Goal: Check status: Check status

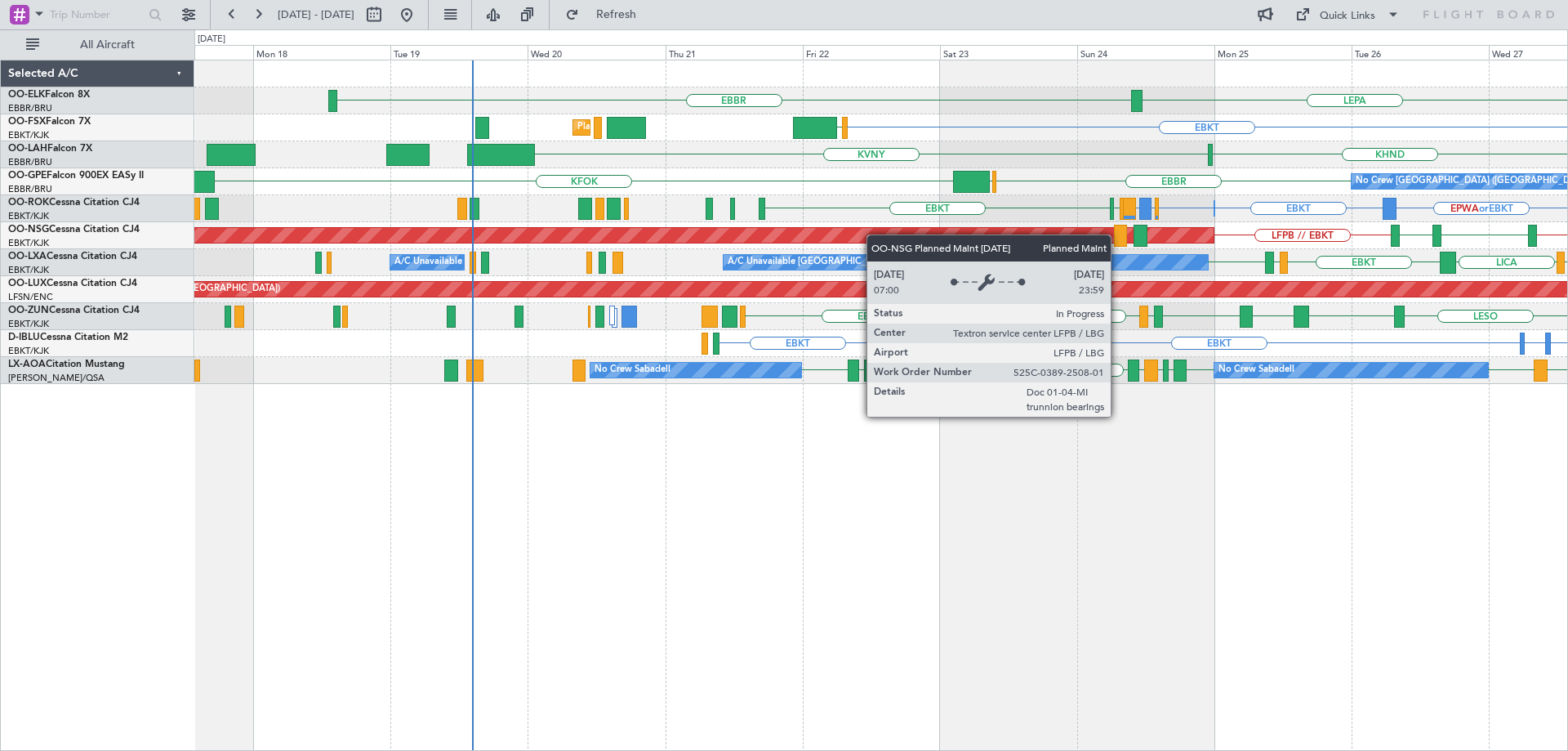
click at [923, 234] on div "Planned Maint [GEOGRAPHIC_DATA] ([GEOGRAPHIC_DATA])" at bounding box center [272, 235] width 1881 height 15
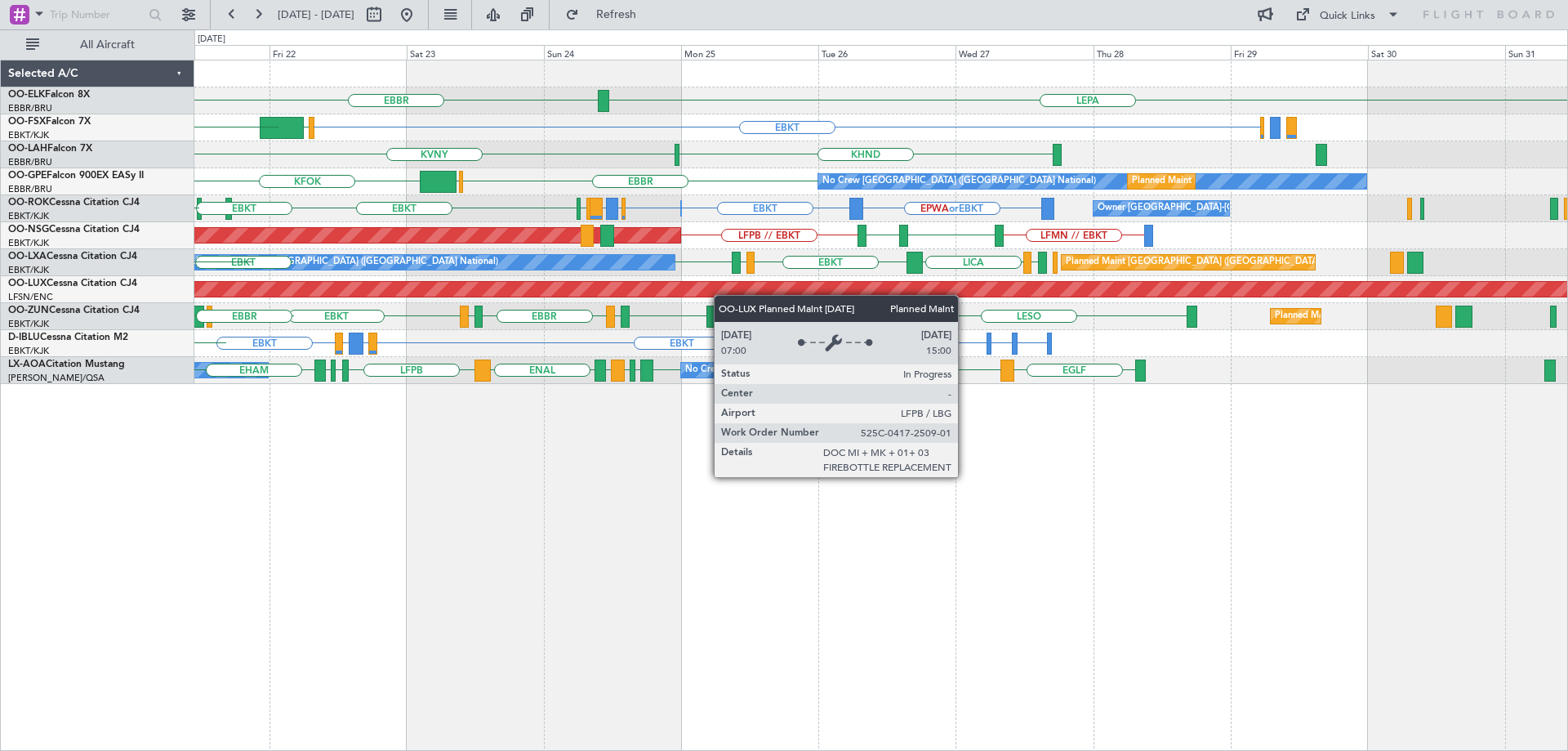
click at [559, 292] on div "Planned Maint [GEOGRAPHIC_DATA] ([GEOGRAPHIC_DATA])" at bounding box center [606, 289] width 2243 height 15
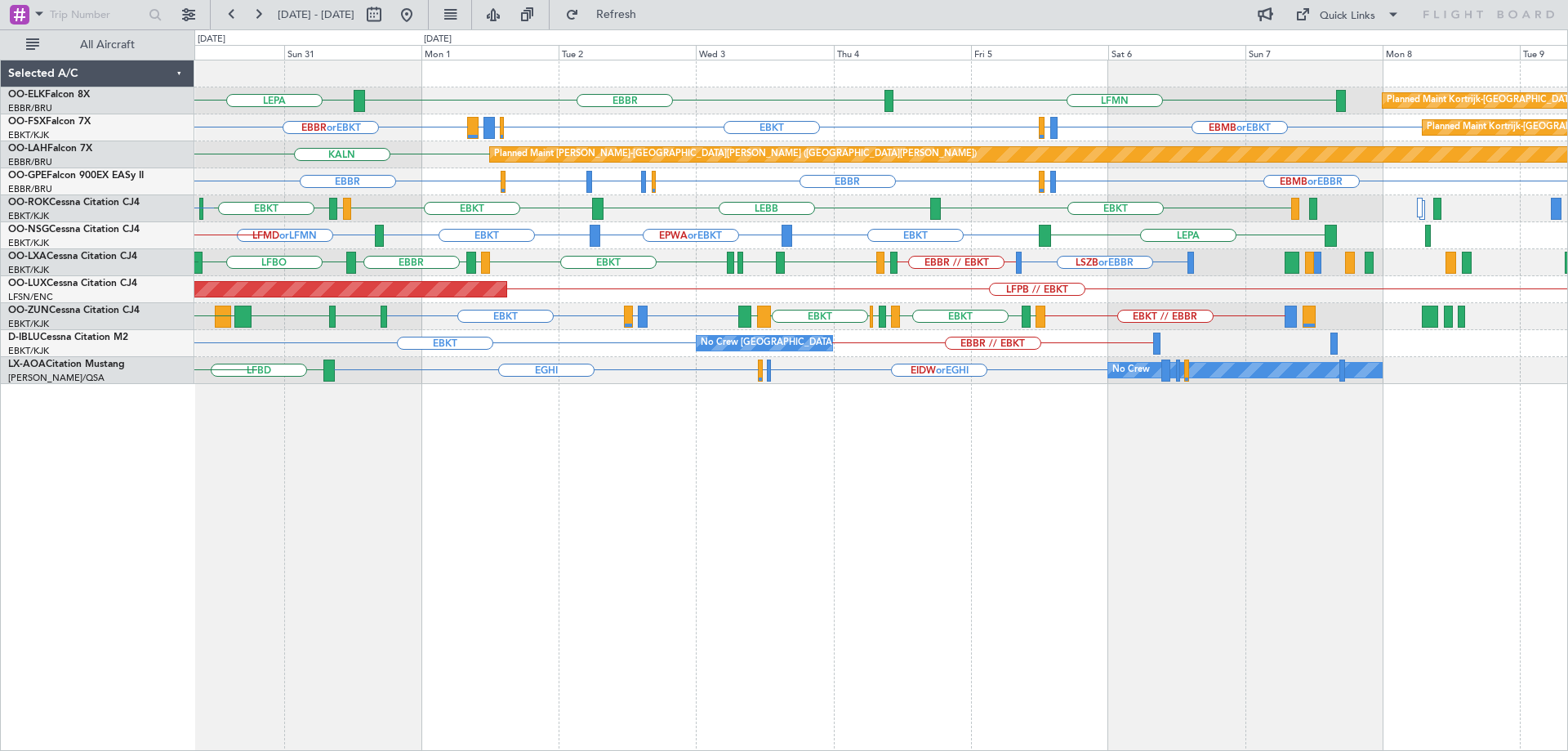
click at [892, 296] on div "Planned Maint [GEOGRAPHIC_DATA] ([GEOGRAPHIC_DATA]) LFPB // EBKT" at bounding box center [881, 290] width 1373 height 27
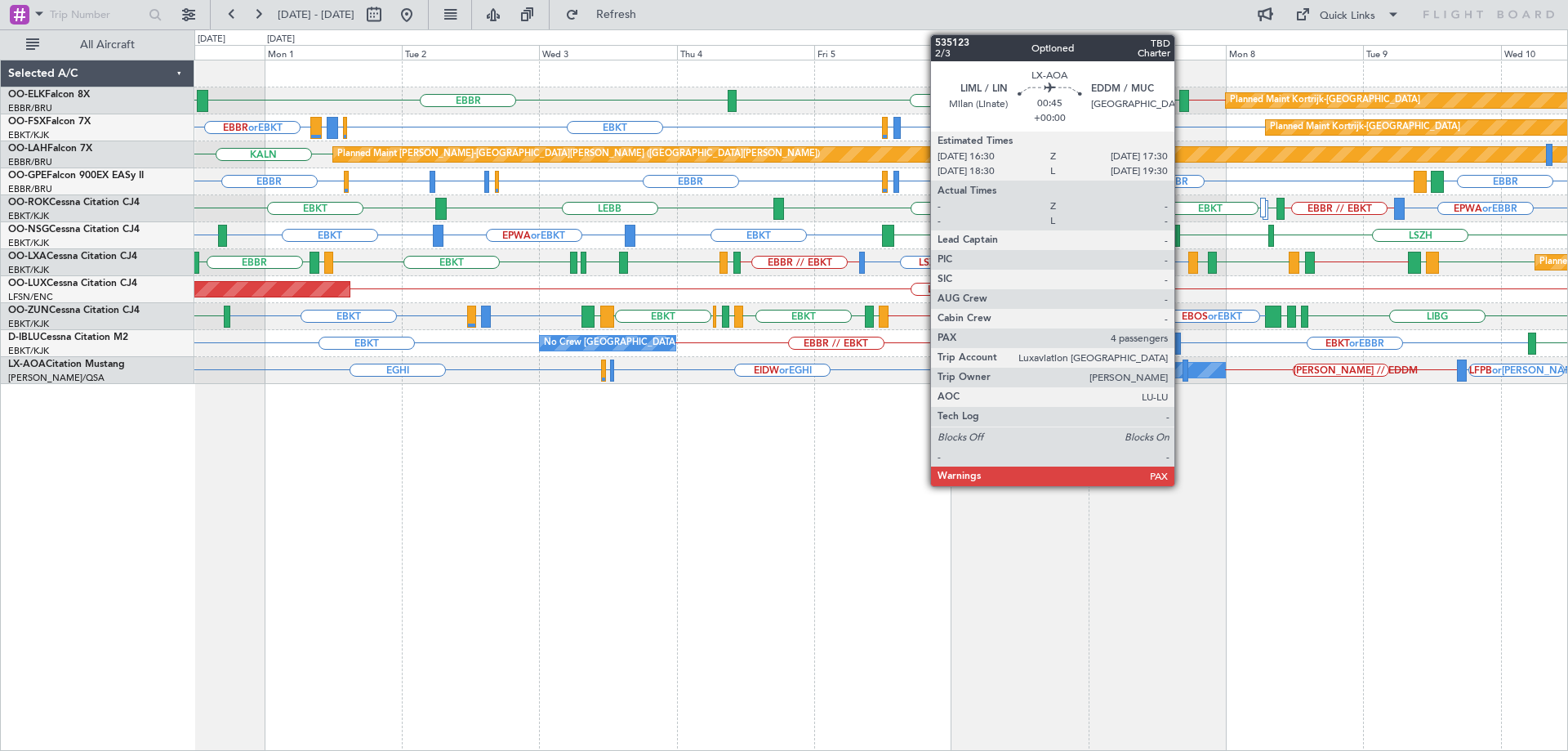
click at [1183, 370] on div at bounding box center [1186, 370] width 6 height 22
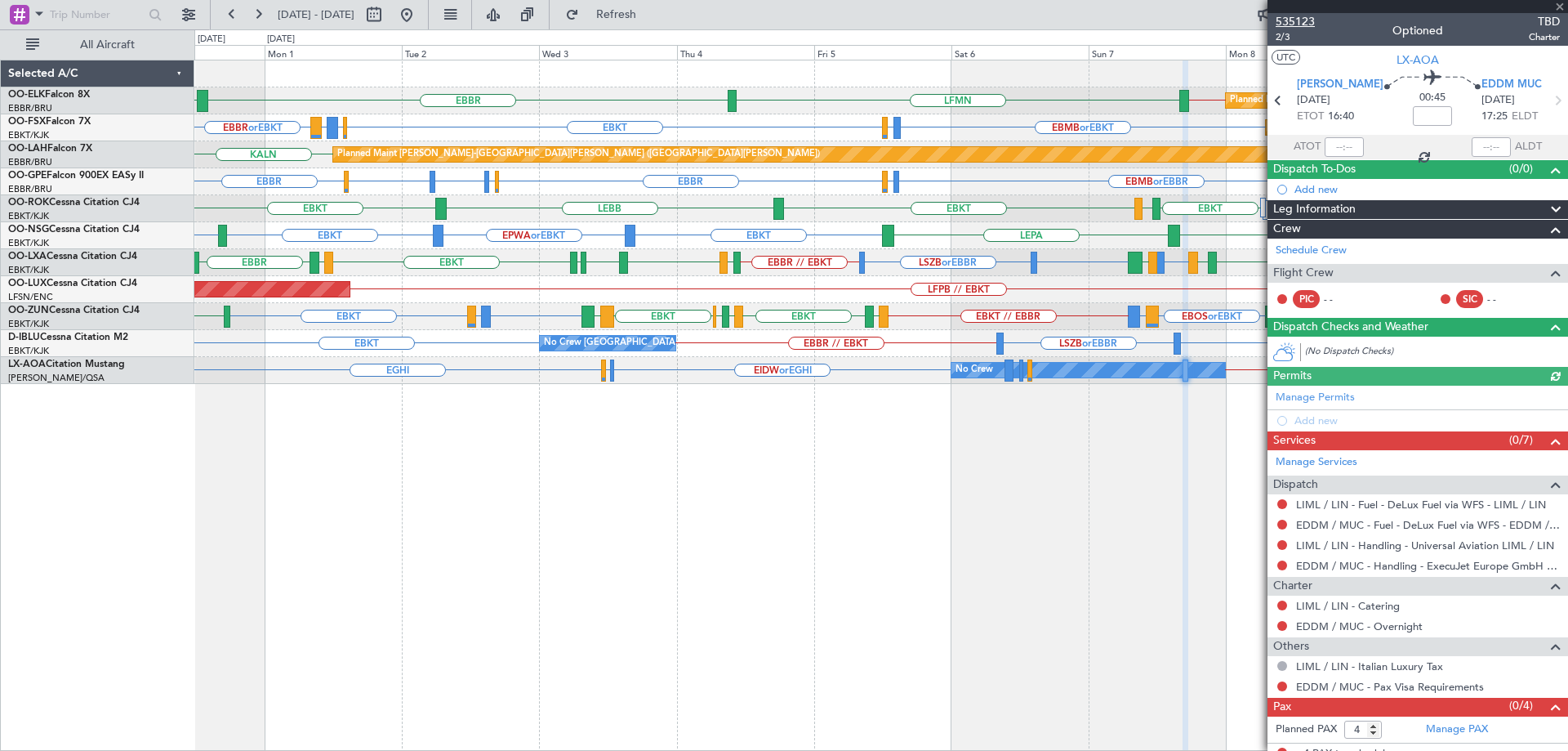
click at [1306, 21] on span "535123" at bounding box center [1295, 21] width 39 height 17
drag, startPoint x: 1559, startPoint y: 5, endPoint x: 1511, endPoint y: 34, distance: 56.1
click at [1559, 5] on span at bounding box center [1560, 7] width 16 height 15
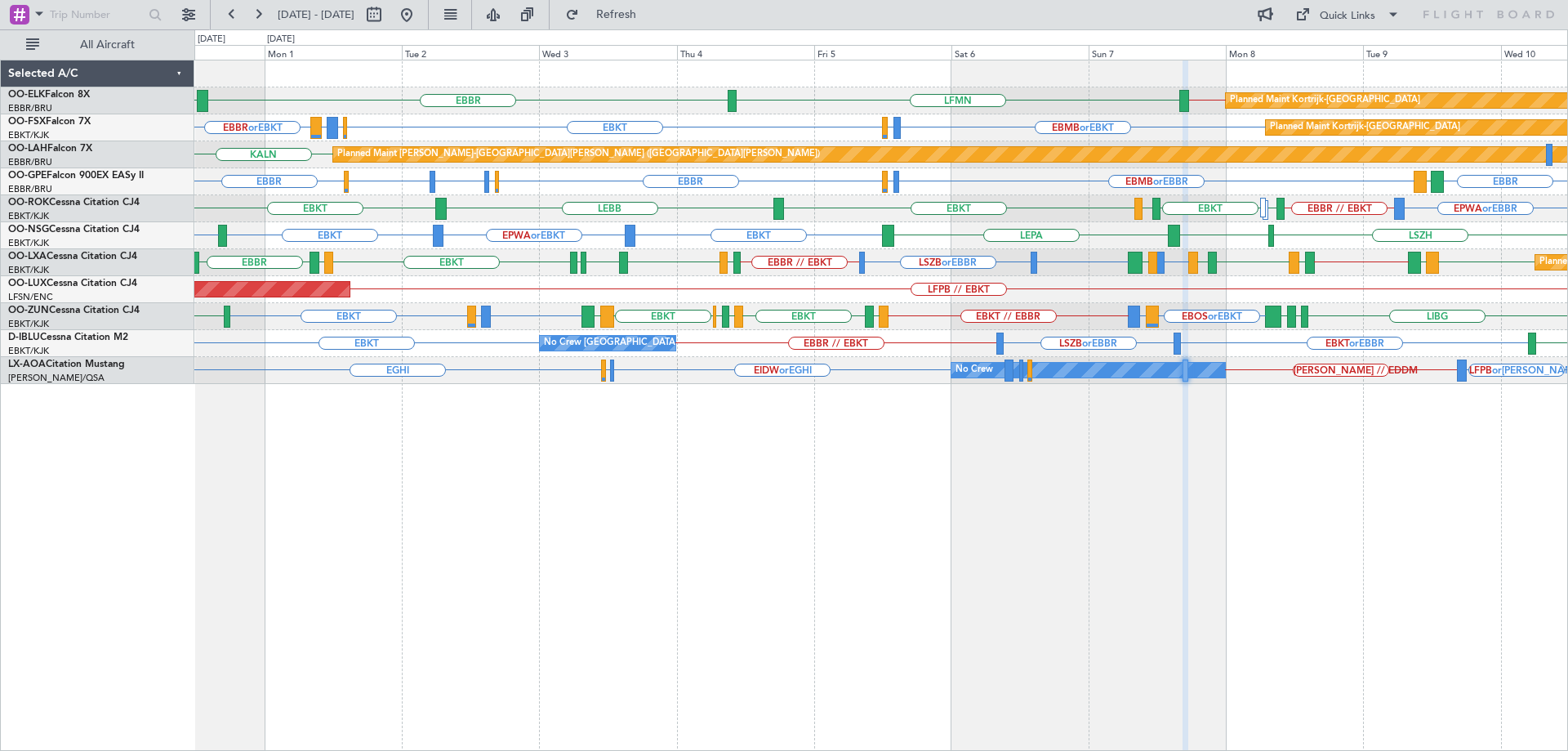
type input "0"
click at [651, 16] on span "Refresh" at bounding box center [616, 14] width 68 height 12
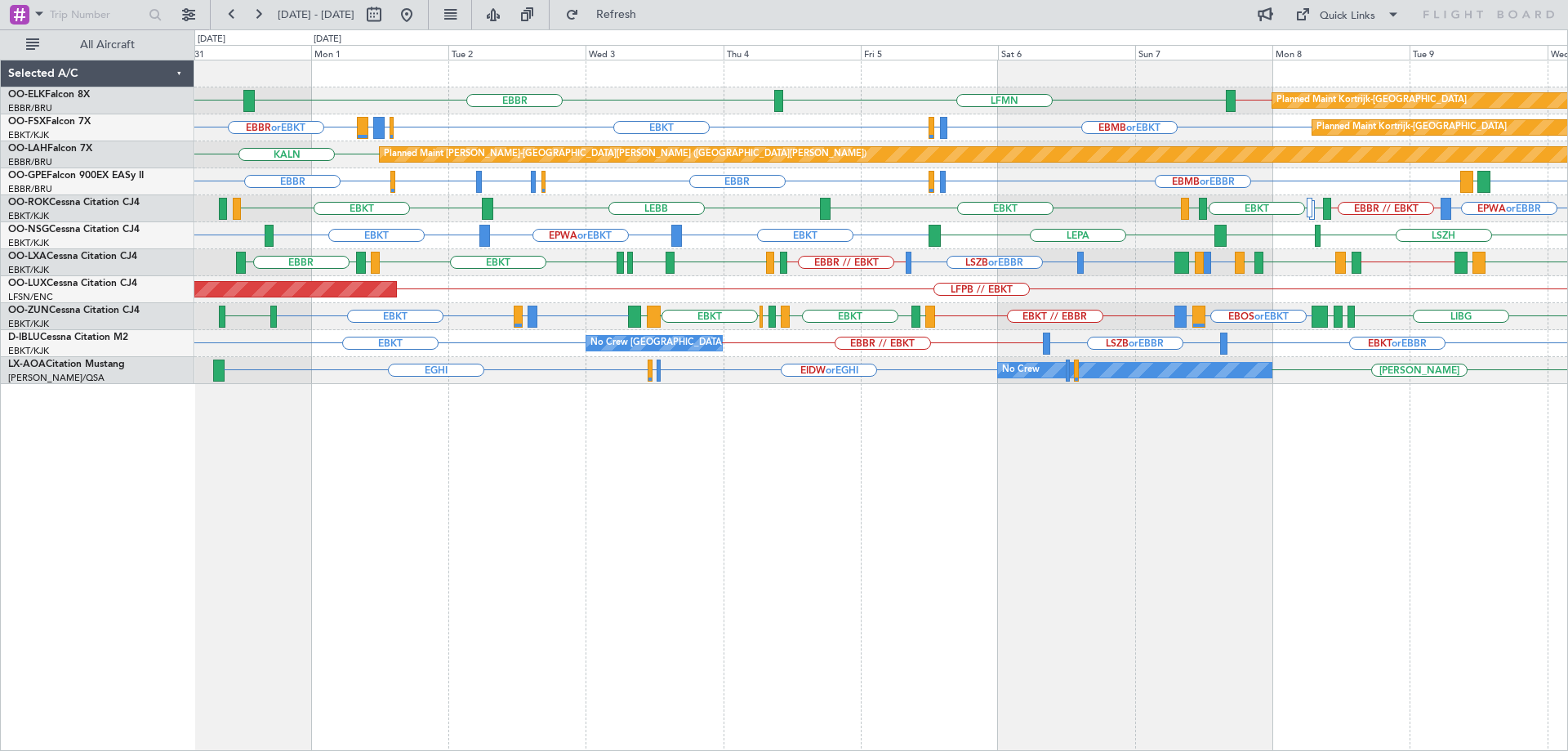
click at [618, 305] on div "EBKT LFMD or EBKT EBKT EBOS or EBKT LIRN or EBKT EBKT // EBBR EBKT LIML EBLG EB…" at bounding box center [881, 316] width 1373 height 27
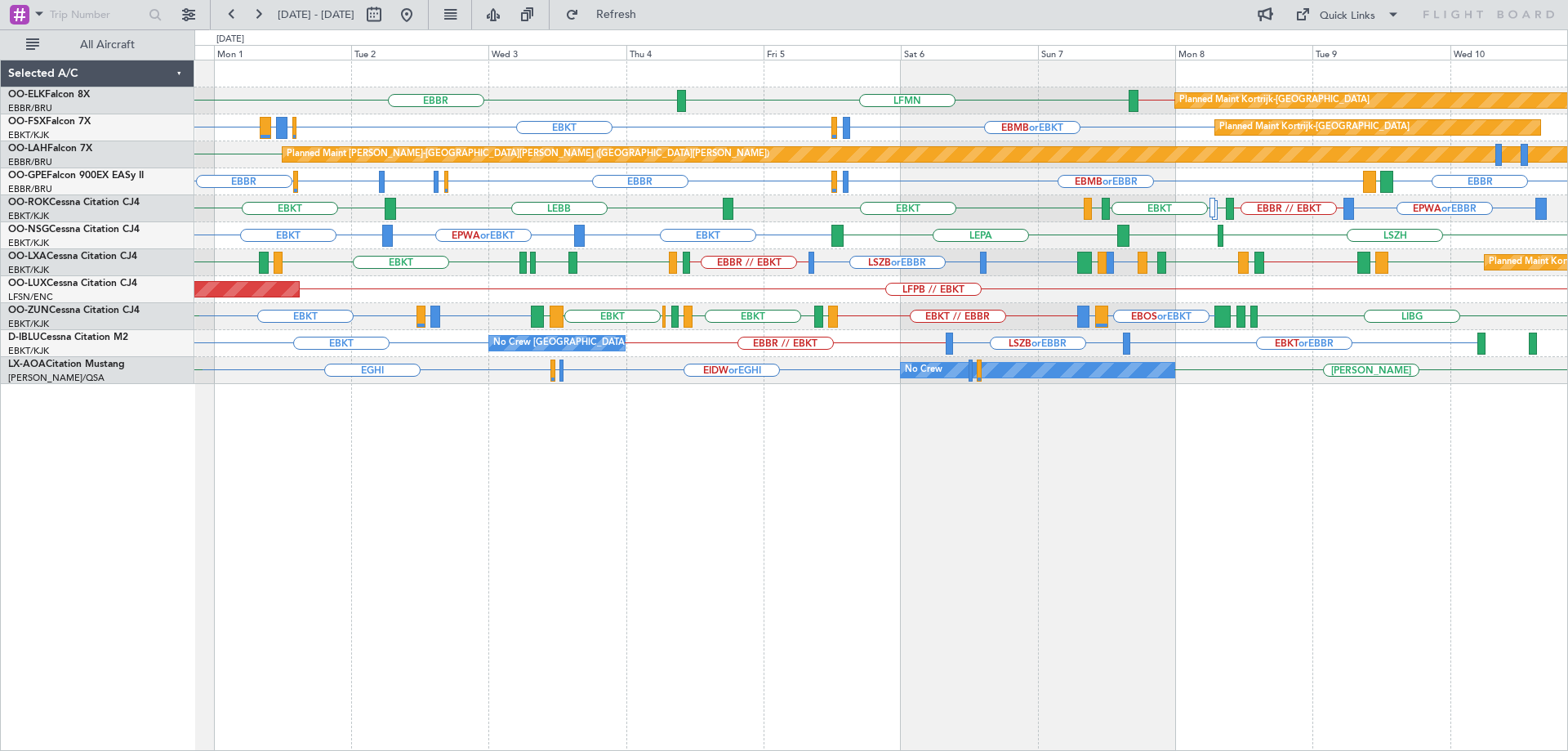
click at [925, 305] on div "Planned Maint Kortrijk-[GEOGRAPHIC_DATA] LFMN [GEOGRAPHIC_DATA] EBBR // EBKT LE…" at bounding box center [881, 222] width 1373 height 324
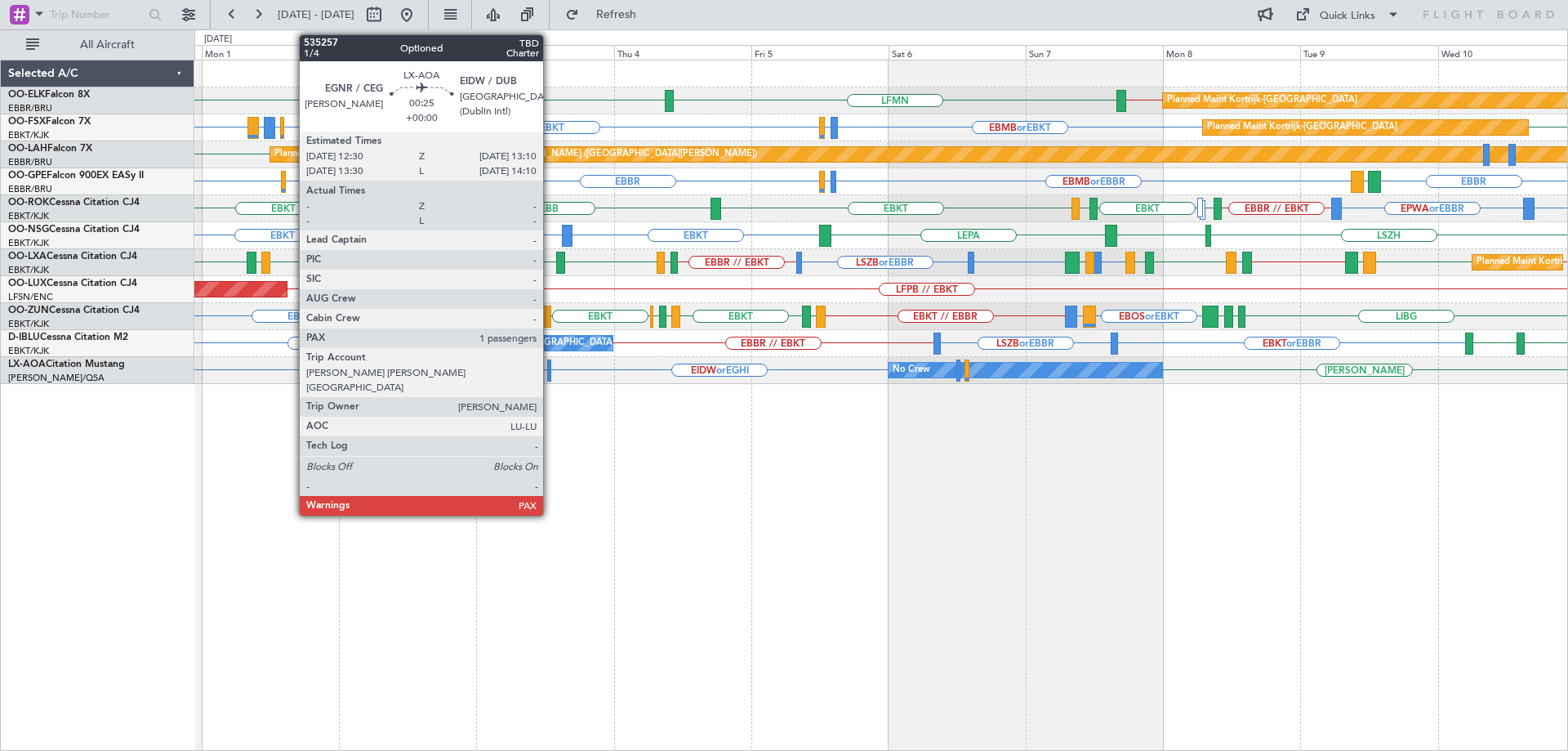
click at [550, 375] on div at bounding box center [549, 370] width 4 height 22
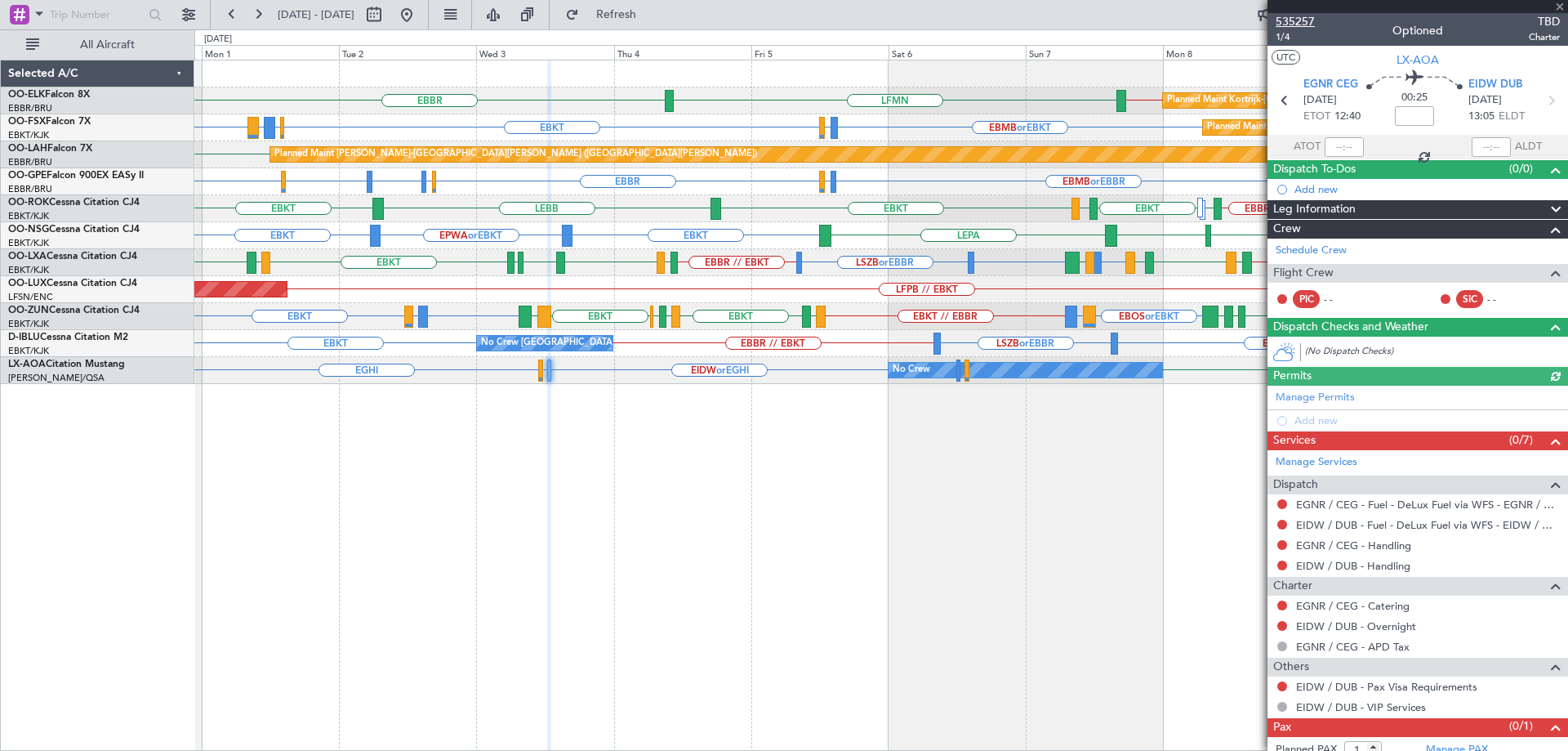
click at [1303, 20] on span "535257" at bounding box center [1295, 21] width 39 height 17
click at [1563, 4] on span at bounding box center [1560, 7] width 16 height 15
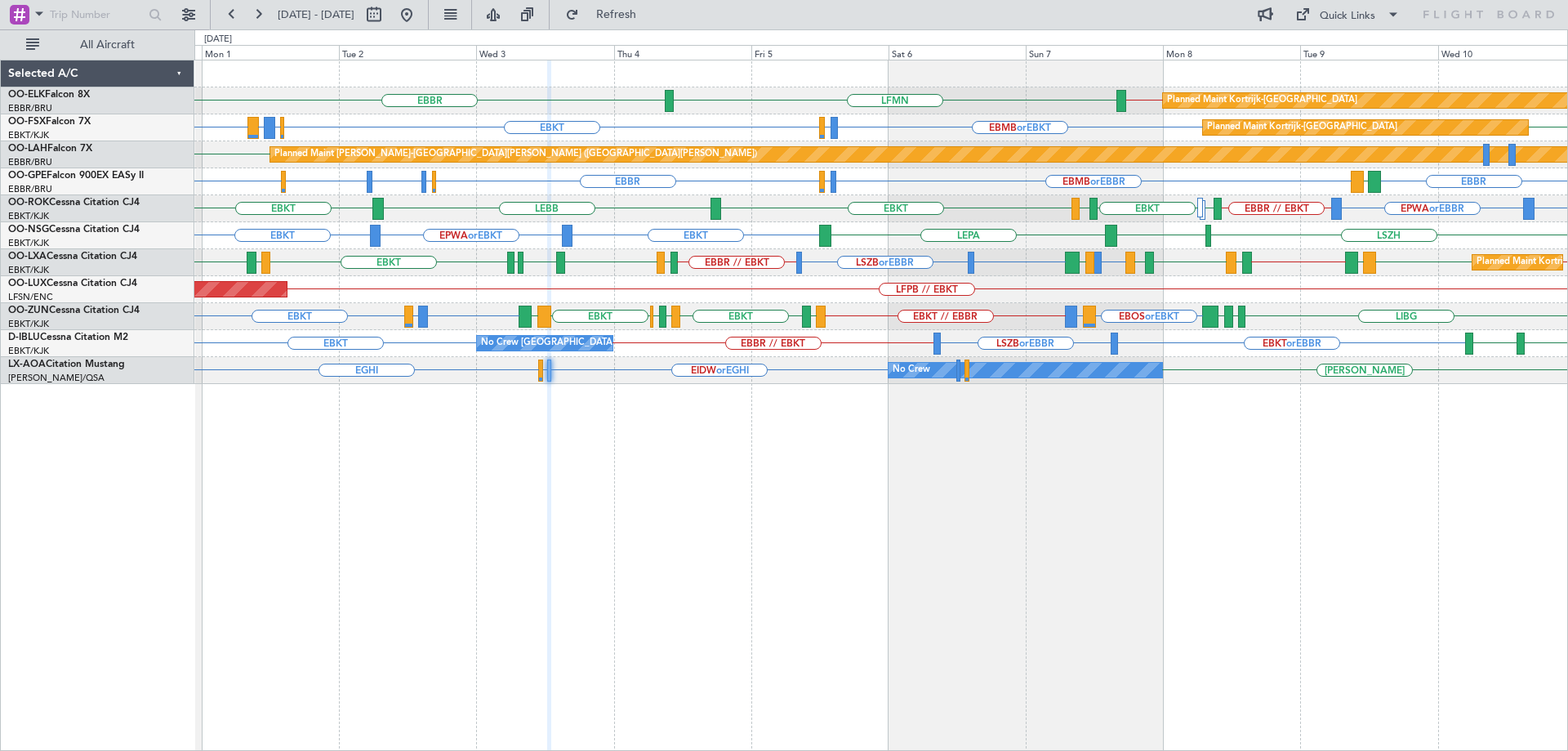
type input "0"
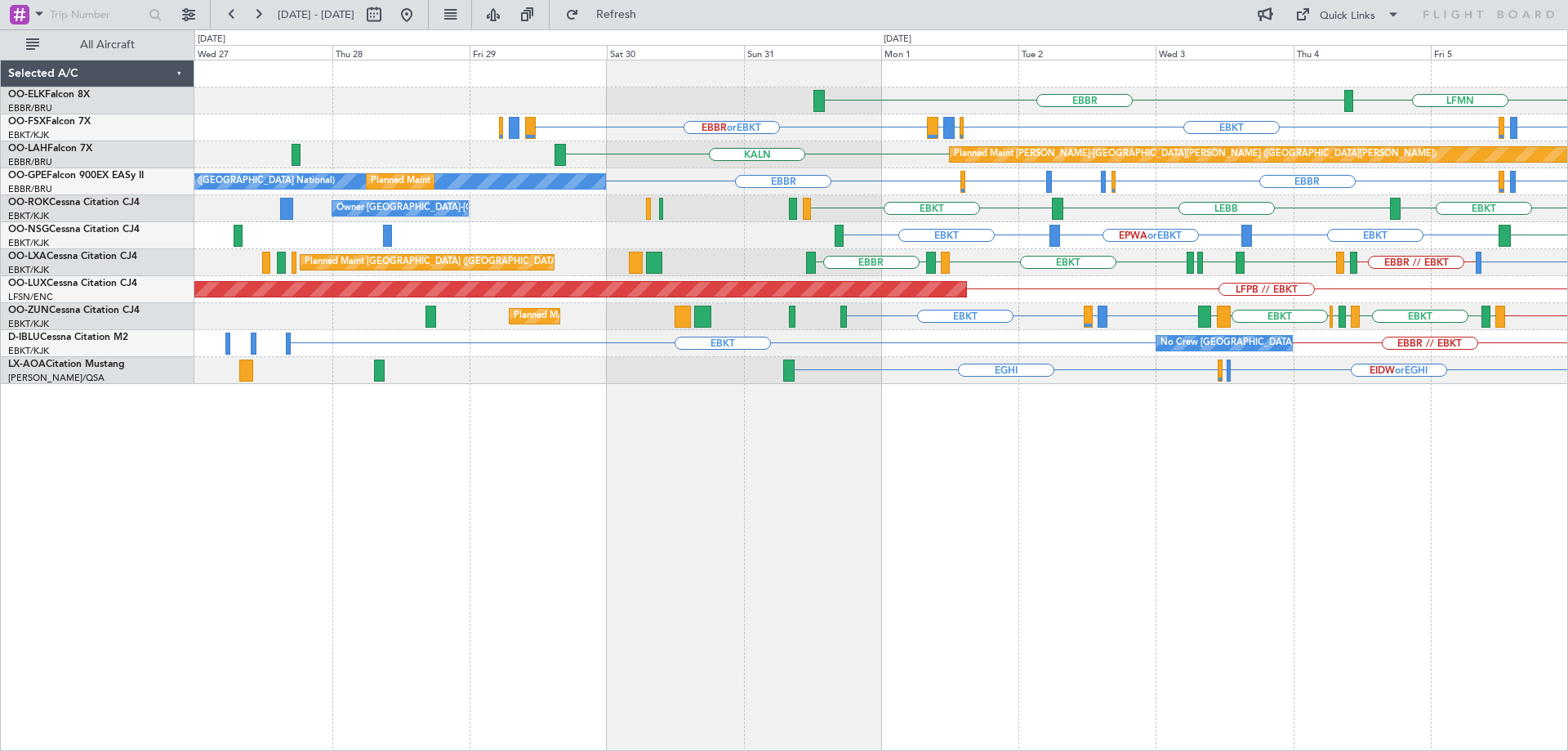
click at [1245, 331] on div "LFMN [GEOGRAPHIC_DATA] EBBR // EBKT Planned Maint [GEOGRAPHIC_DATA]-[GEOGRAPHIC…" at bounding box center [881, 222] width 1373 height 324
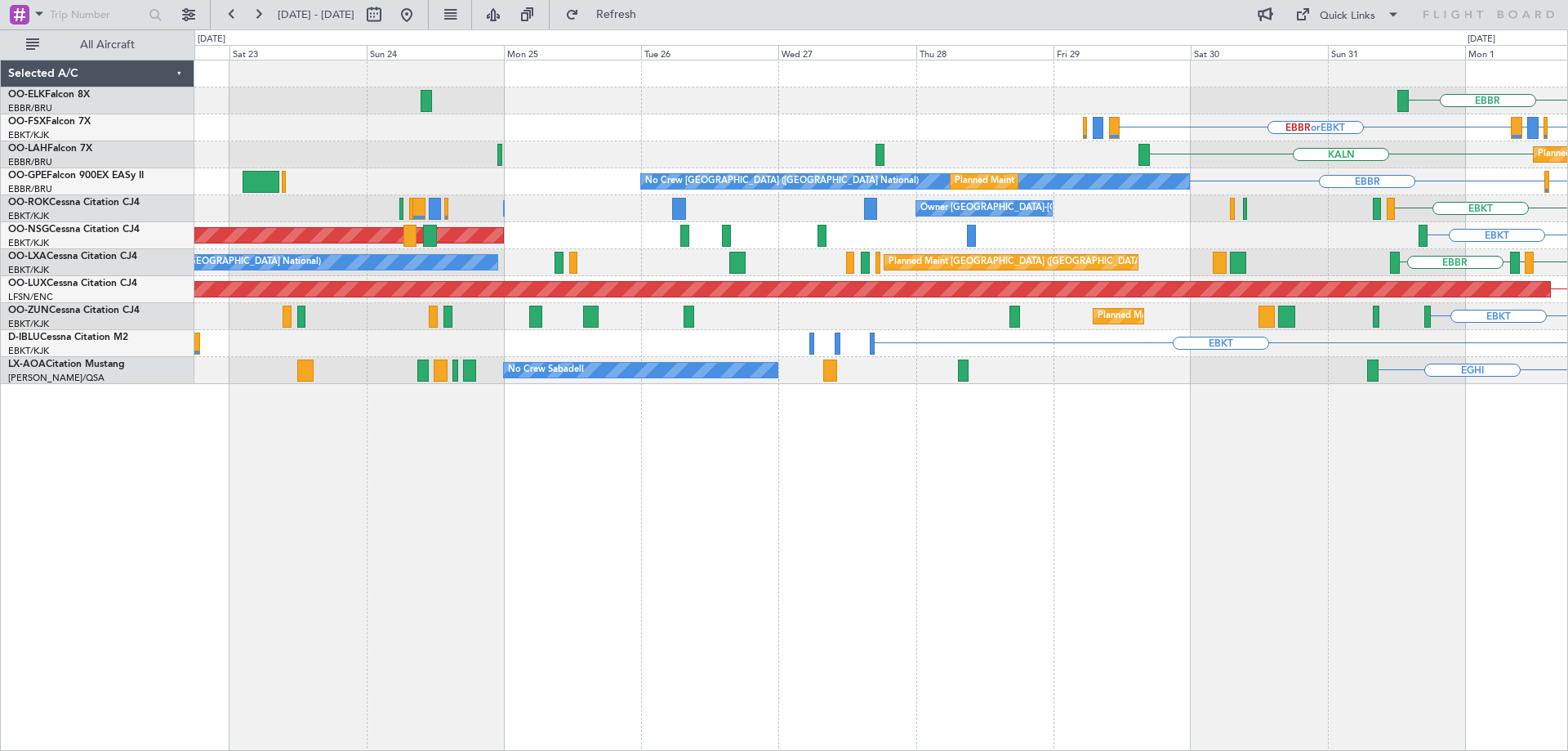
click at [842, 333] on div "EBKT No Crew [GEOGRAPHIC_DATA] (Brussels National) EBBR // EBKT" at bounding box center [881, 343] width 1373 height 27
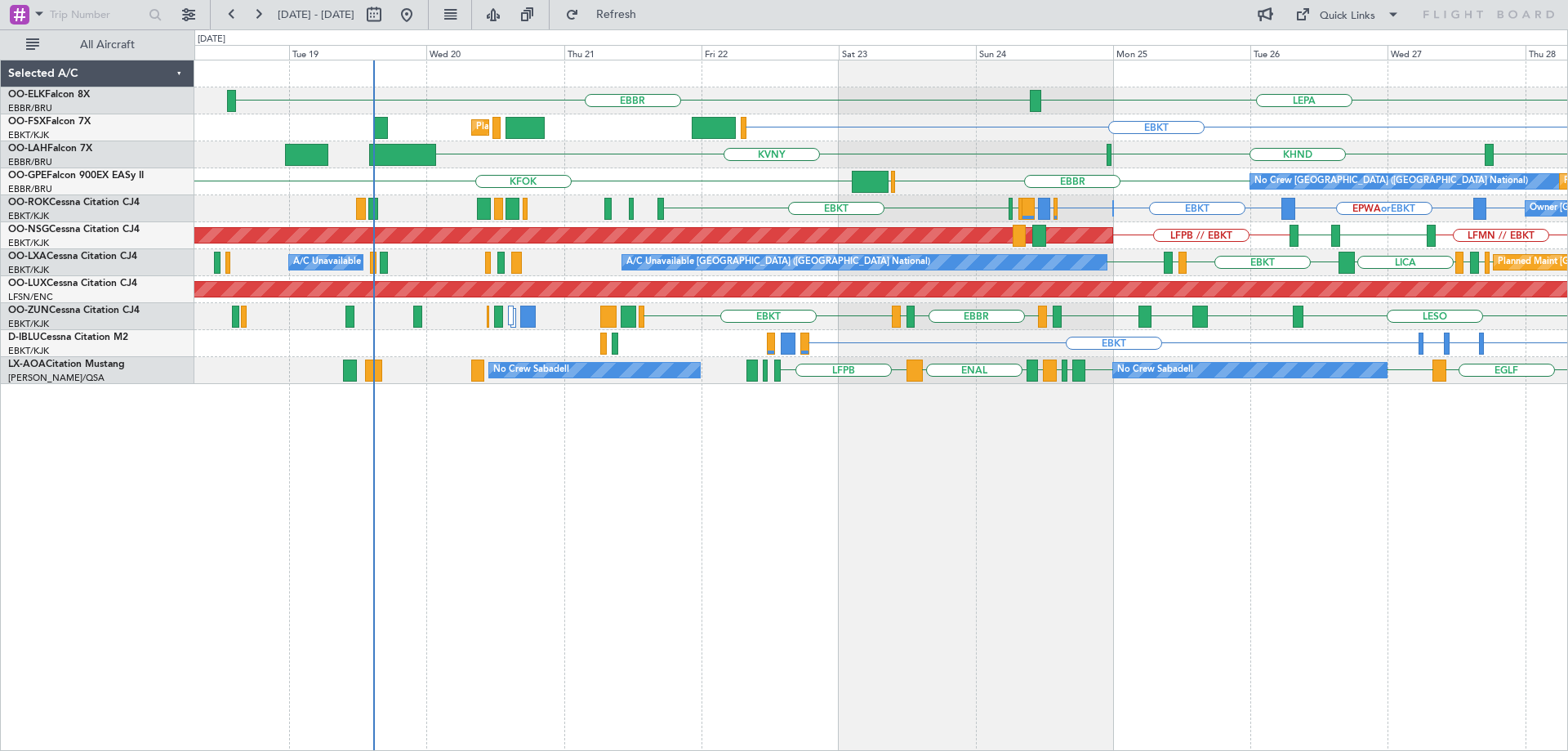
click at [884, 316] on div "LESO EBKT LEBZ EBKT LOWS [GEOGRAPHIC_DATA] LFBD EBKT EBKT Planned Maint [GEOGRA…" at bounding box center [881, 316] width 1373 height 27
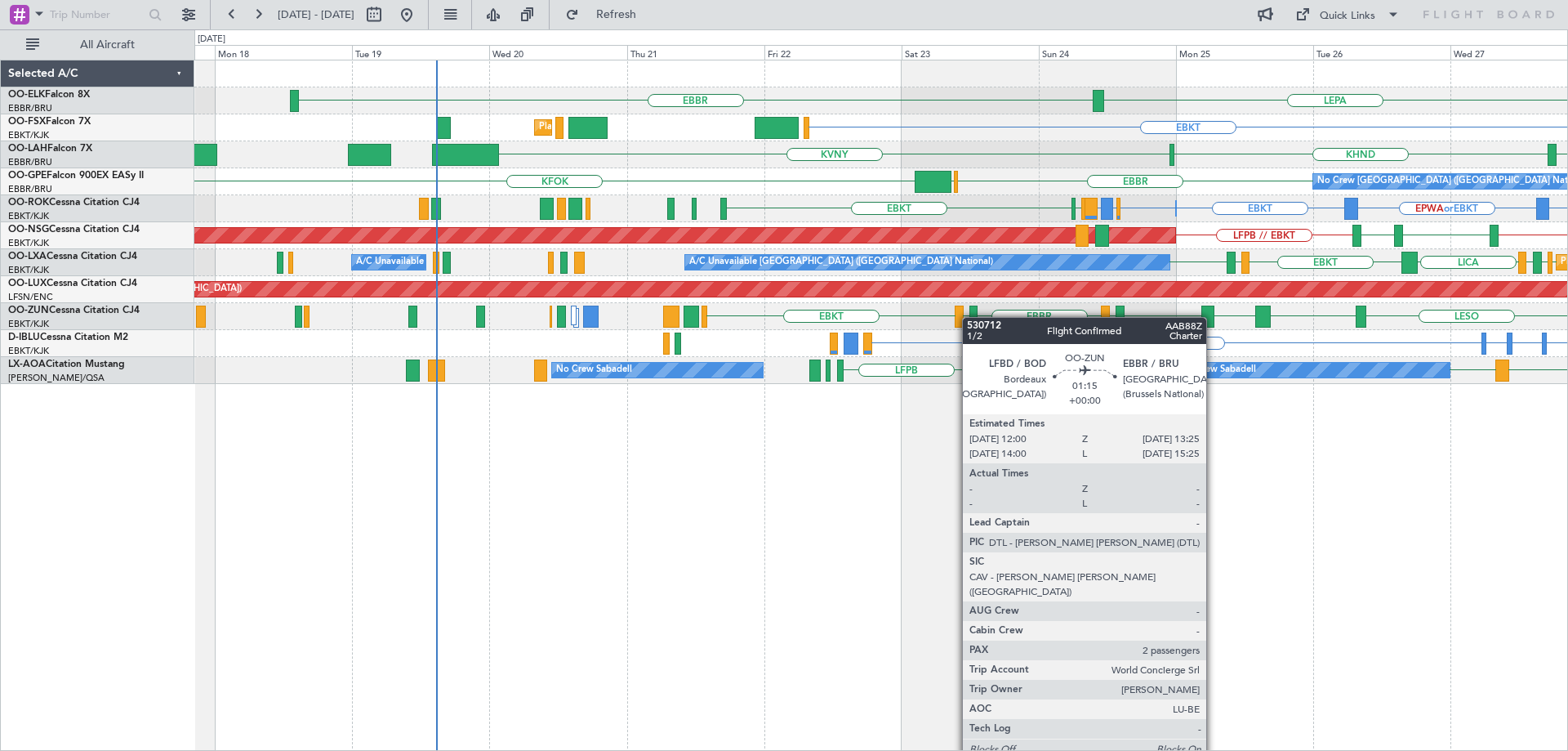
click at [964, 317] on div "LESO EBKT LEBZ EBKT LOWS [GEOGRAPHIC_DATA] LFBD EBKT EBKT Planned Maint [GEOGRA…" at bounding box center [881, 316] width 1373 height 27
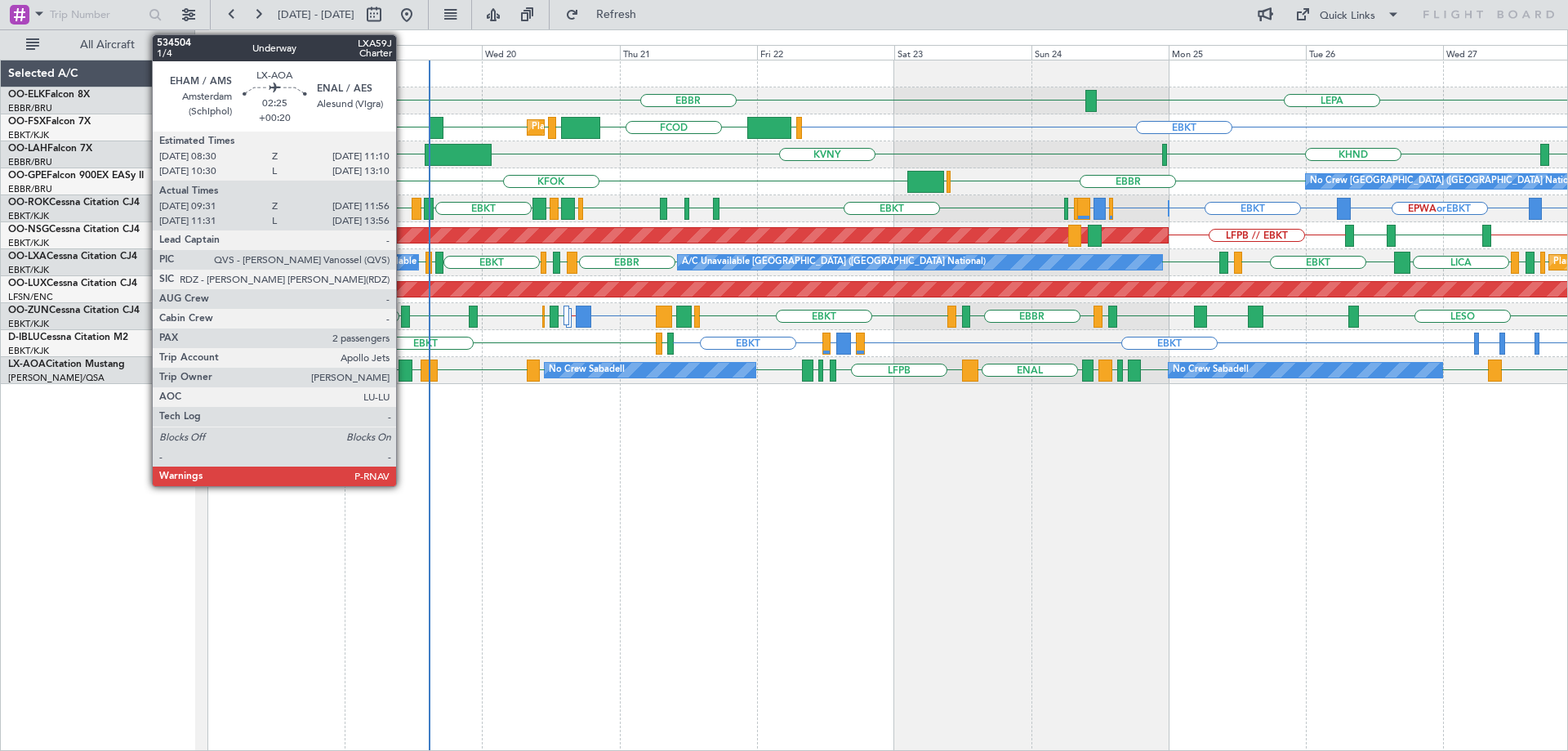
click at [404, 371] on div at bounding box center [405, 370] width 14 height 22
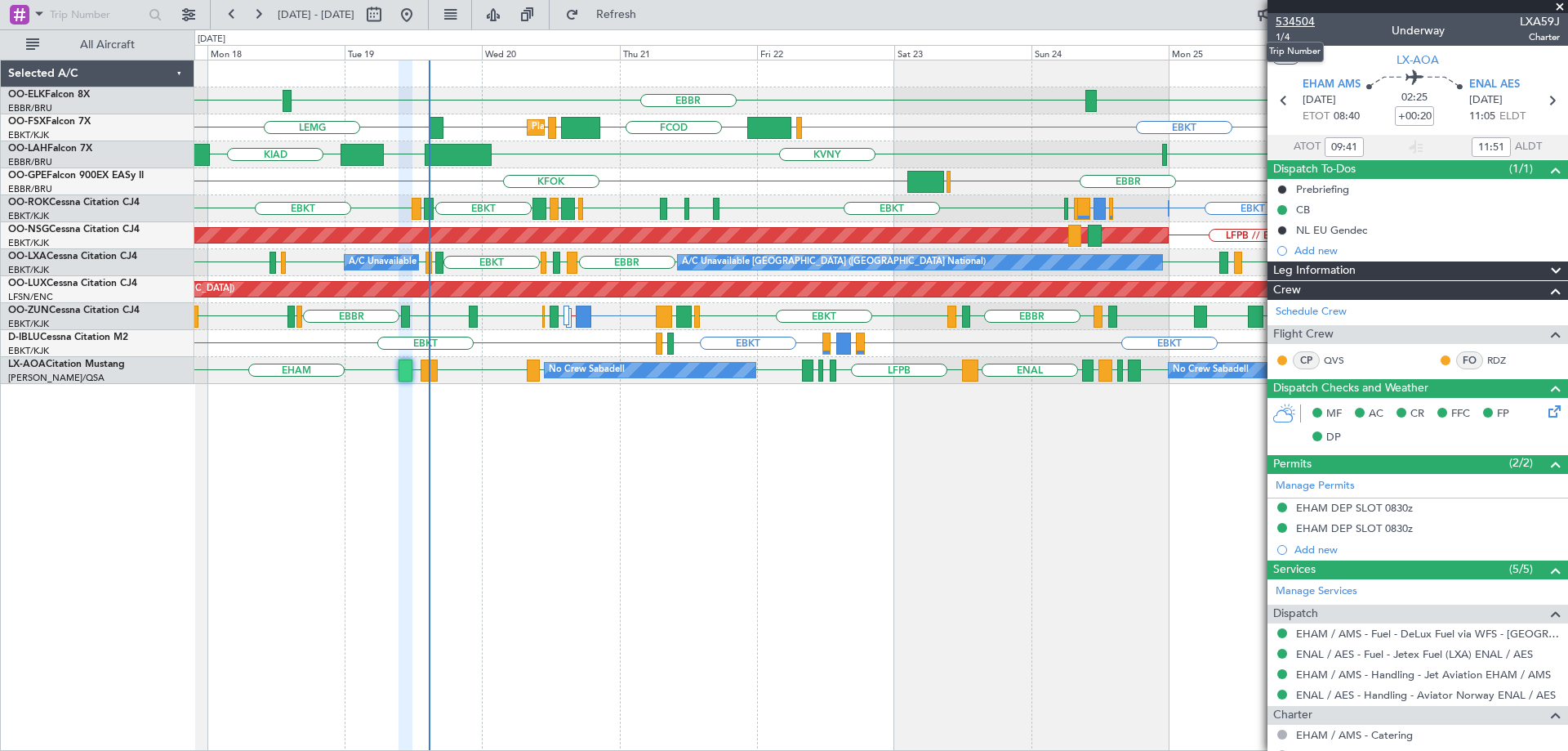
click at [1311, 20] on span "534504" at bounding box center [1295, 21] width 39 height 17
click at [1561, 7] on span at bounding box center [1560, 7] width 16 height 15
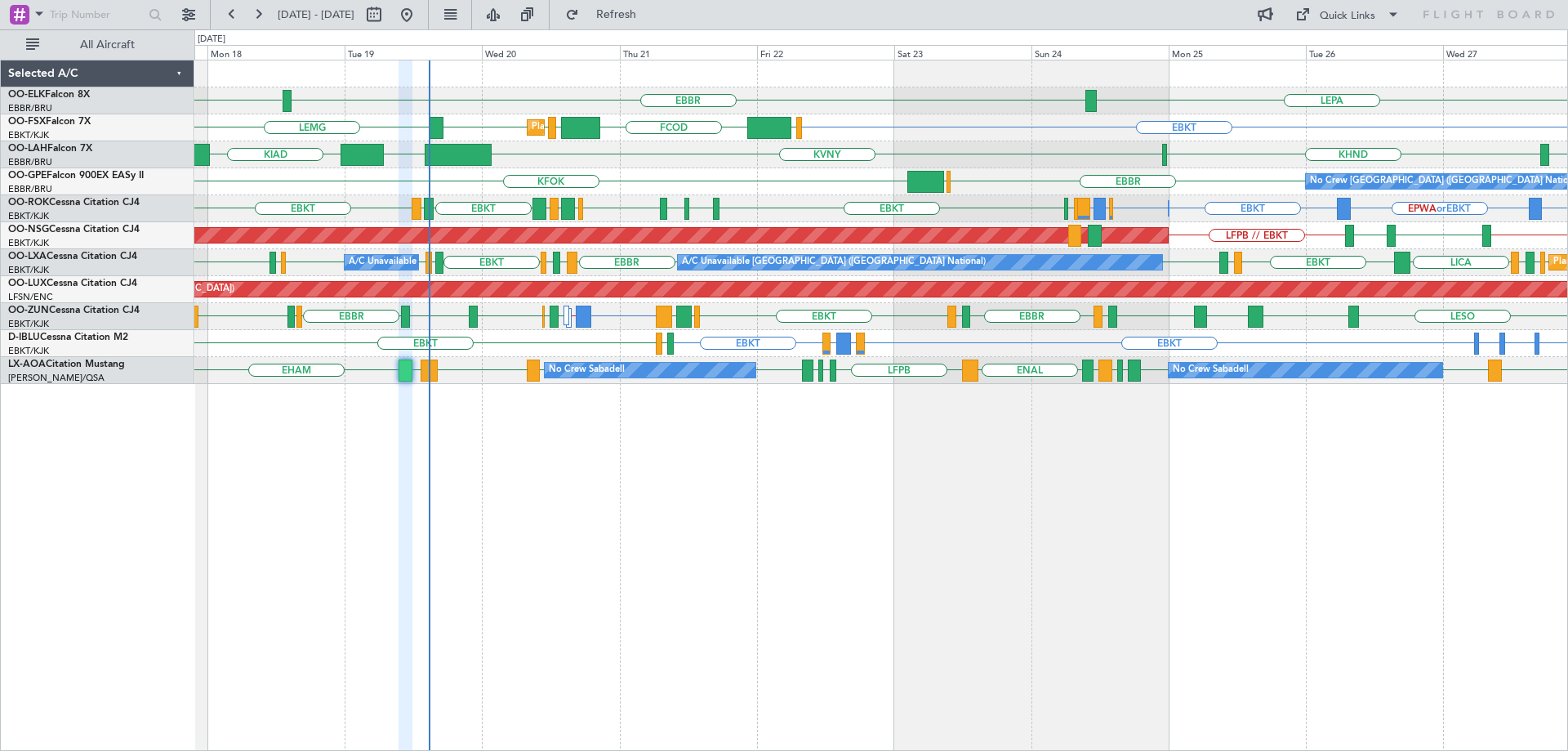
type input "0"
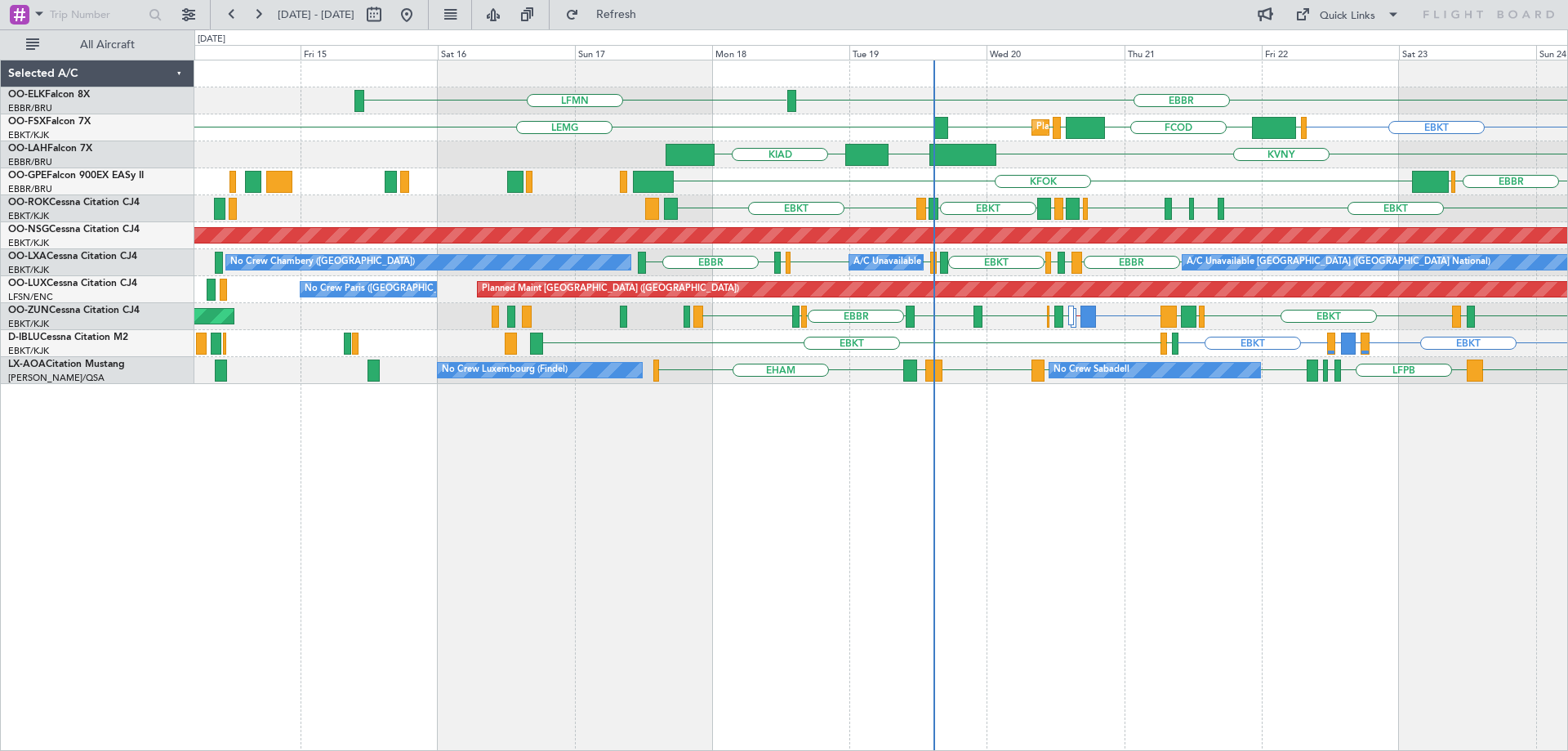
click at [1050, 277] on div "LFMN [GEOGRAPHIC_DATA] LEPA EBKT [GEOGRAPHIC_DATA] EGGW FCOD [GEOGRAPHIC_DATA] …" at bounding box center [881, 222] width 1373 height 324
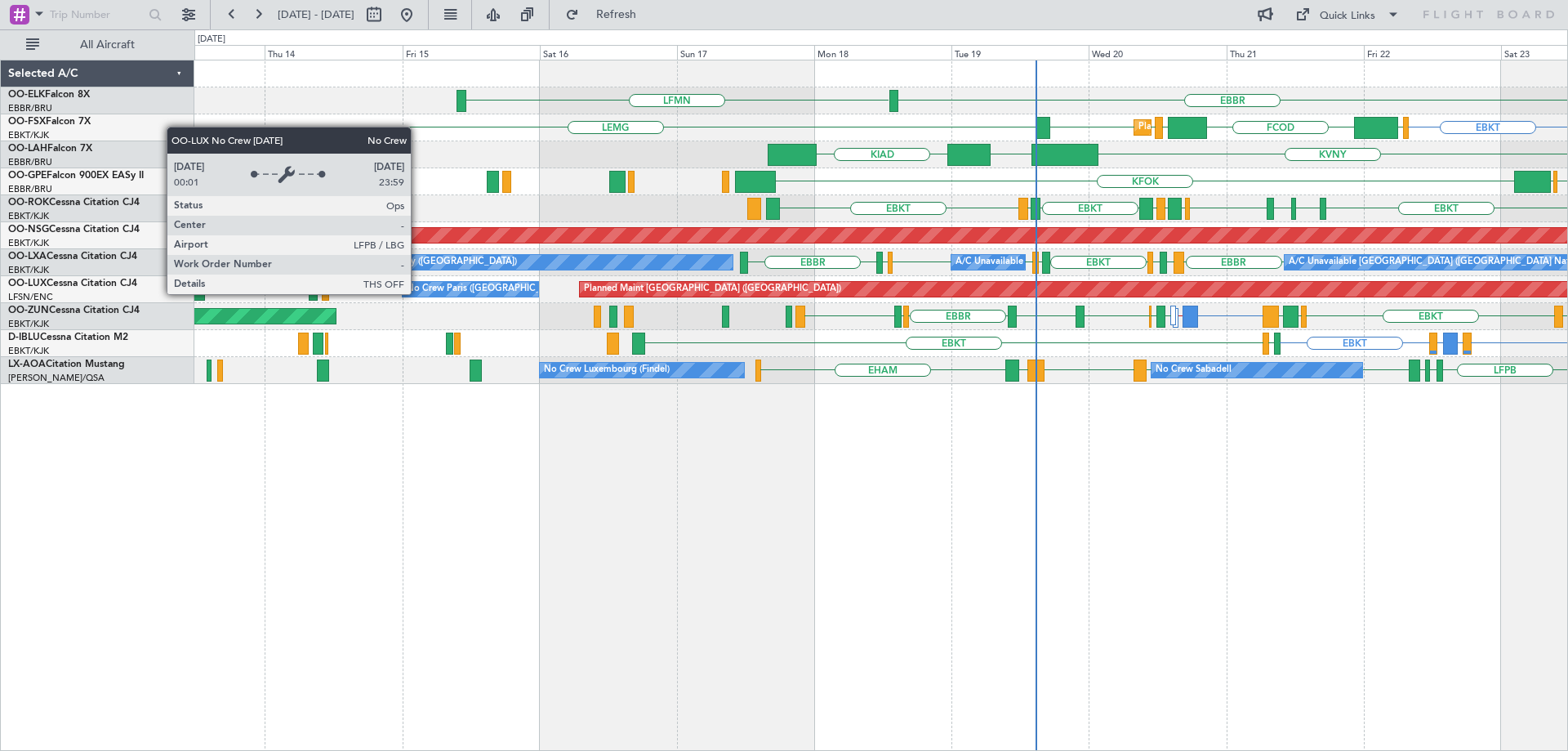
click at [569, 290] on div "No Crew Paris ([GEOGRAPHIC_DATA])" at bounding box center [488, 290] width 162 height 25
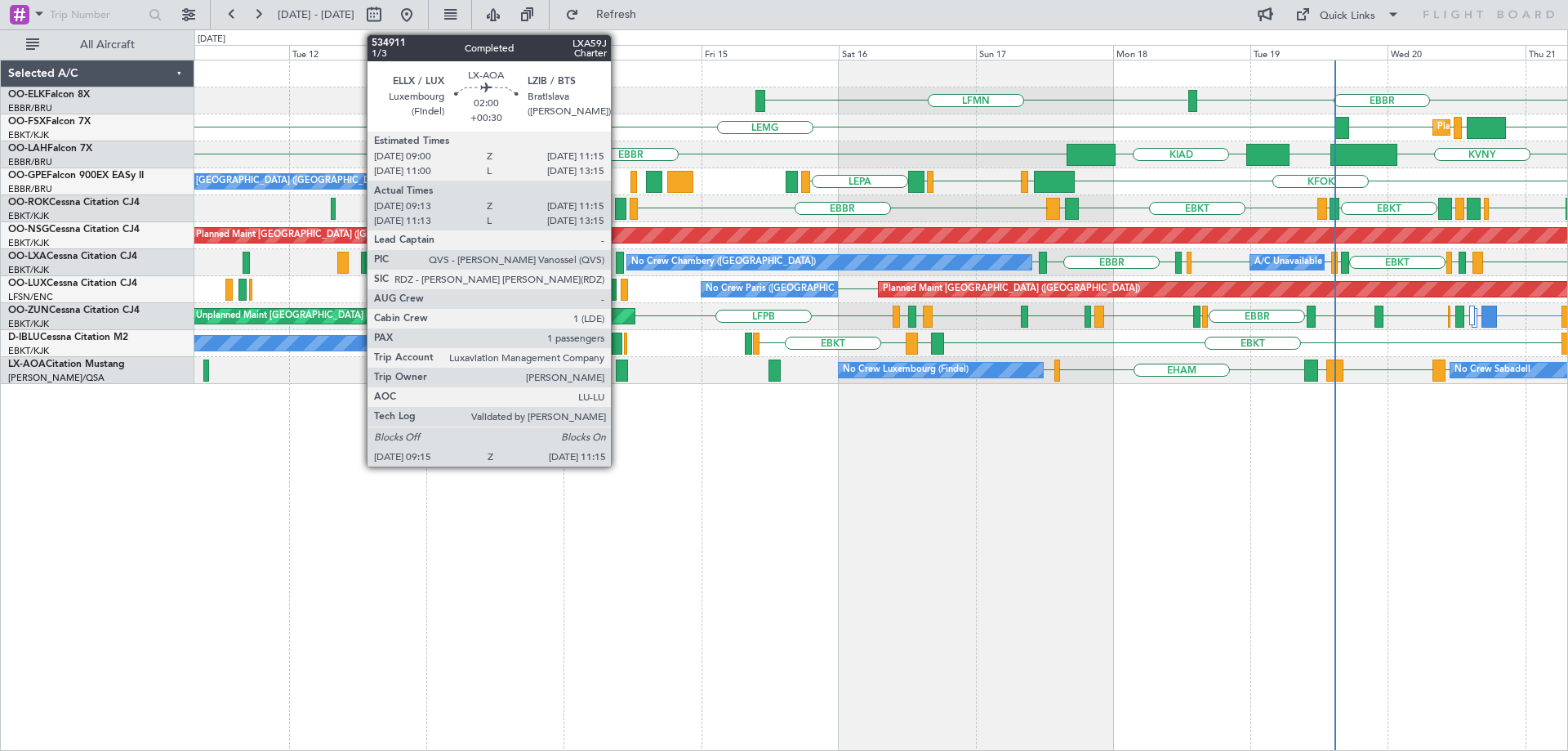
click at [619, 365] on div at bounding box center [622, 370] width 12 height 22
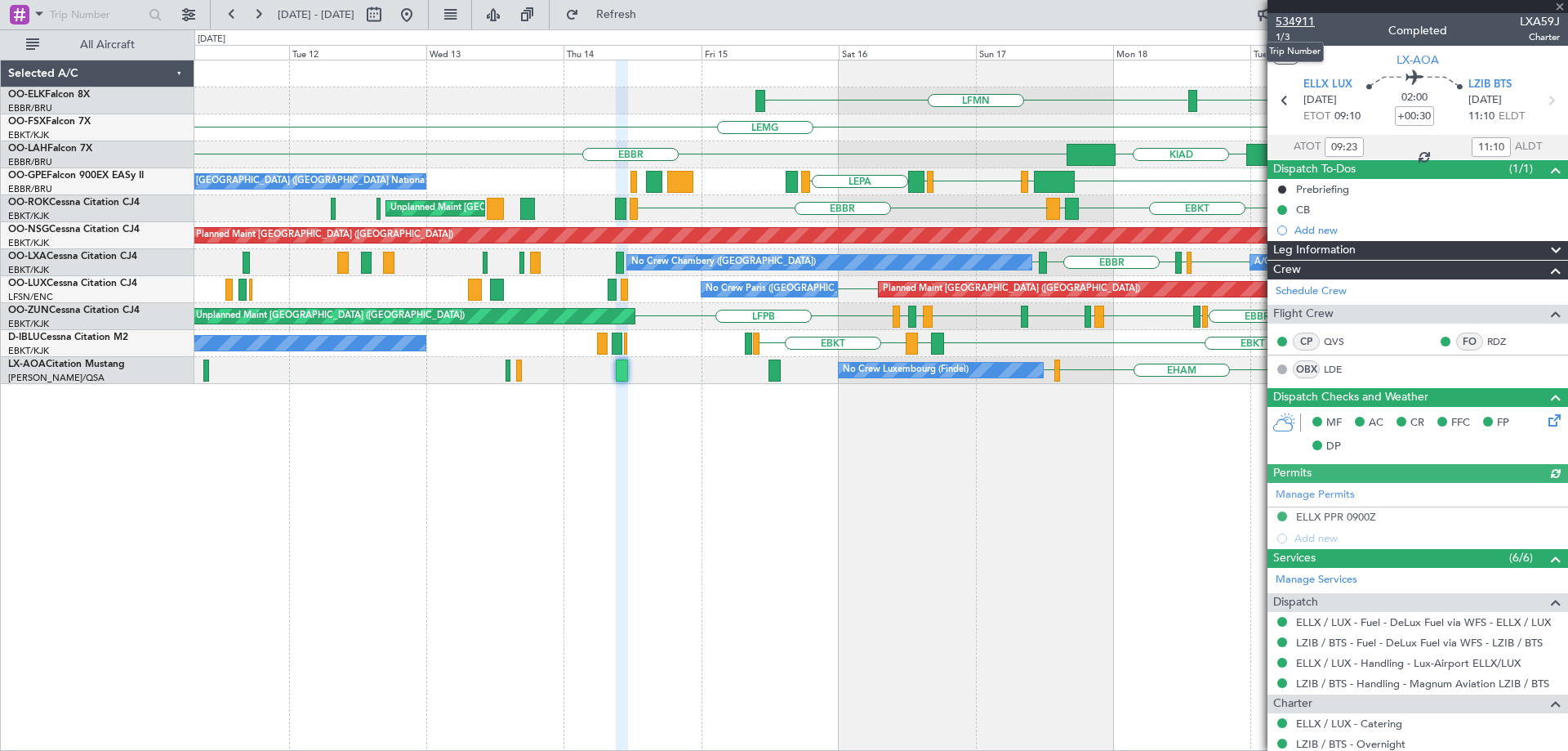
click at [1298, 22] on span "534911" at bounding box center [1295, 21] width 39 height 17
drag, startPoint x: 1558, startPoint y: 10, endPoint x: 1548, endPoint y: 15, distance: 11.2
click at [1558, 10] on span at bounding box center [1560, 7] width 16 height 15
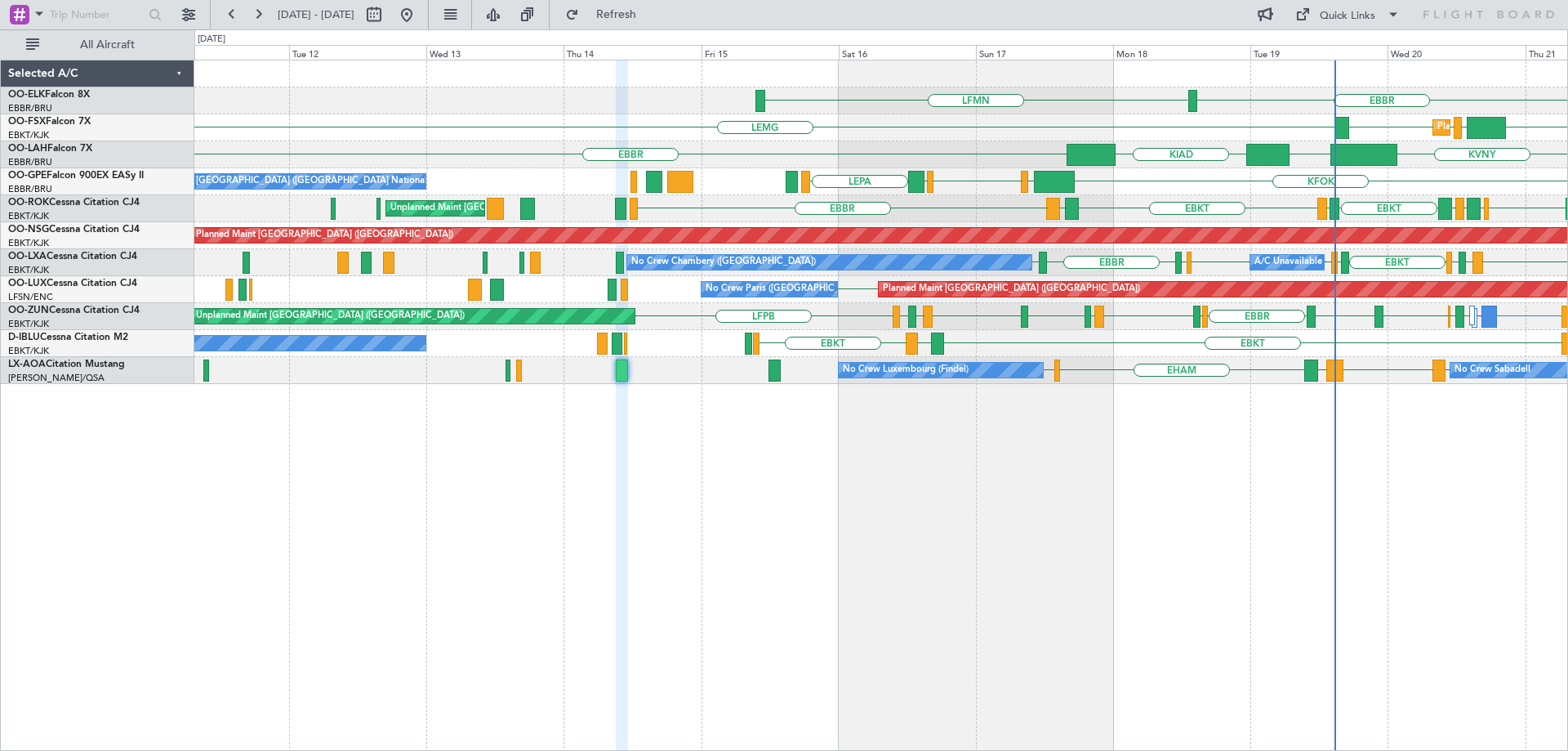
type input "0"
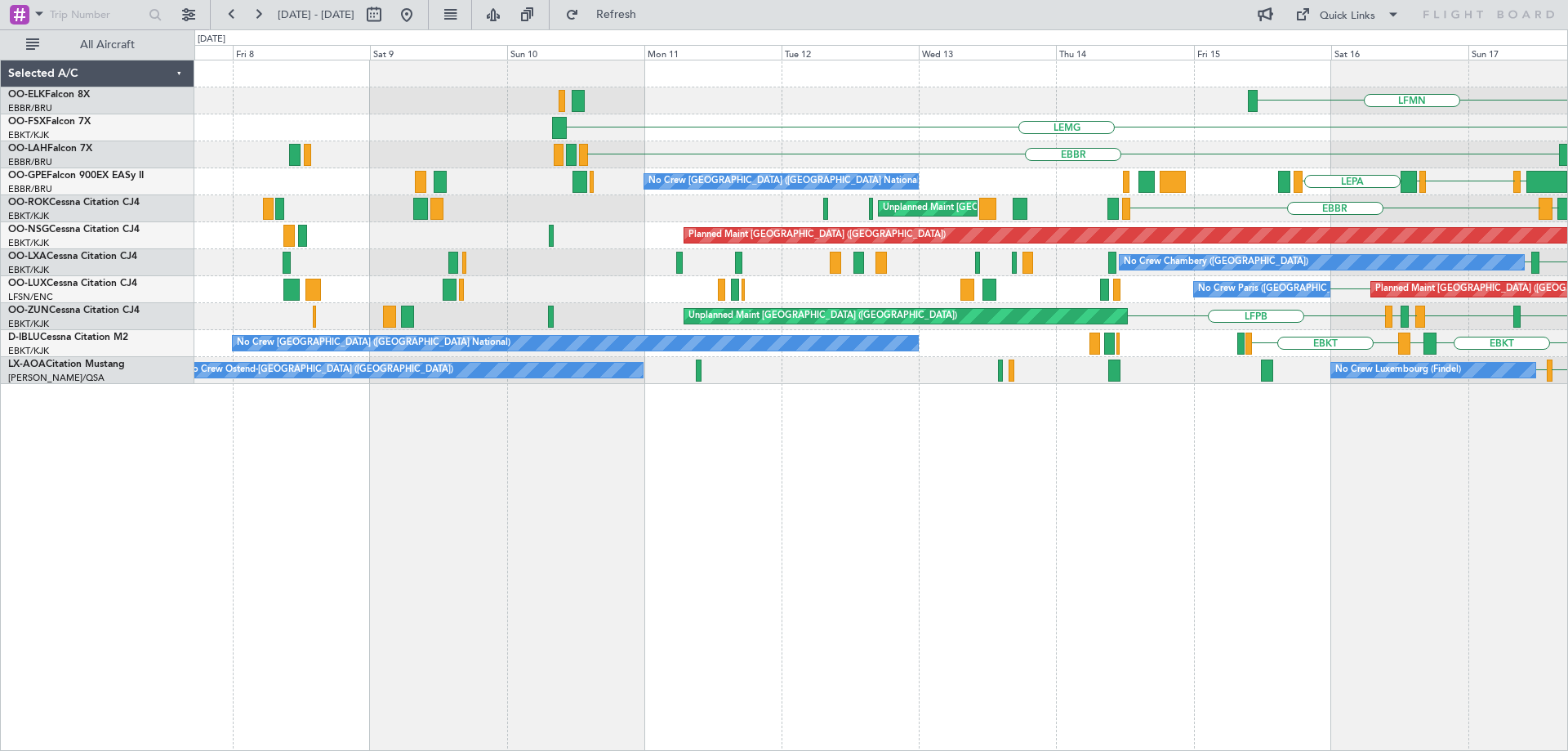
click at [853, 245] on div "LFMN [GEOGRAPHIC_DATA] [GEOGRAPHIC_DATA] EBKT [GEOGRAPHIC_DATA] Planned Maint […" at bounding box center [881, 222] width 1373 height 324
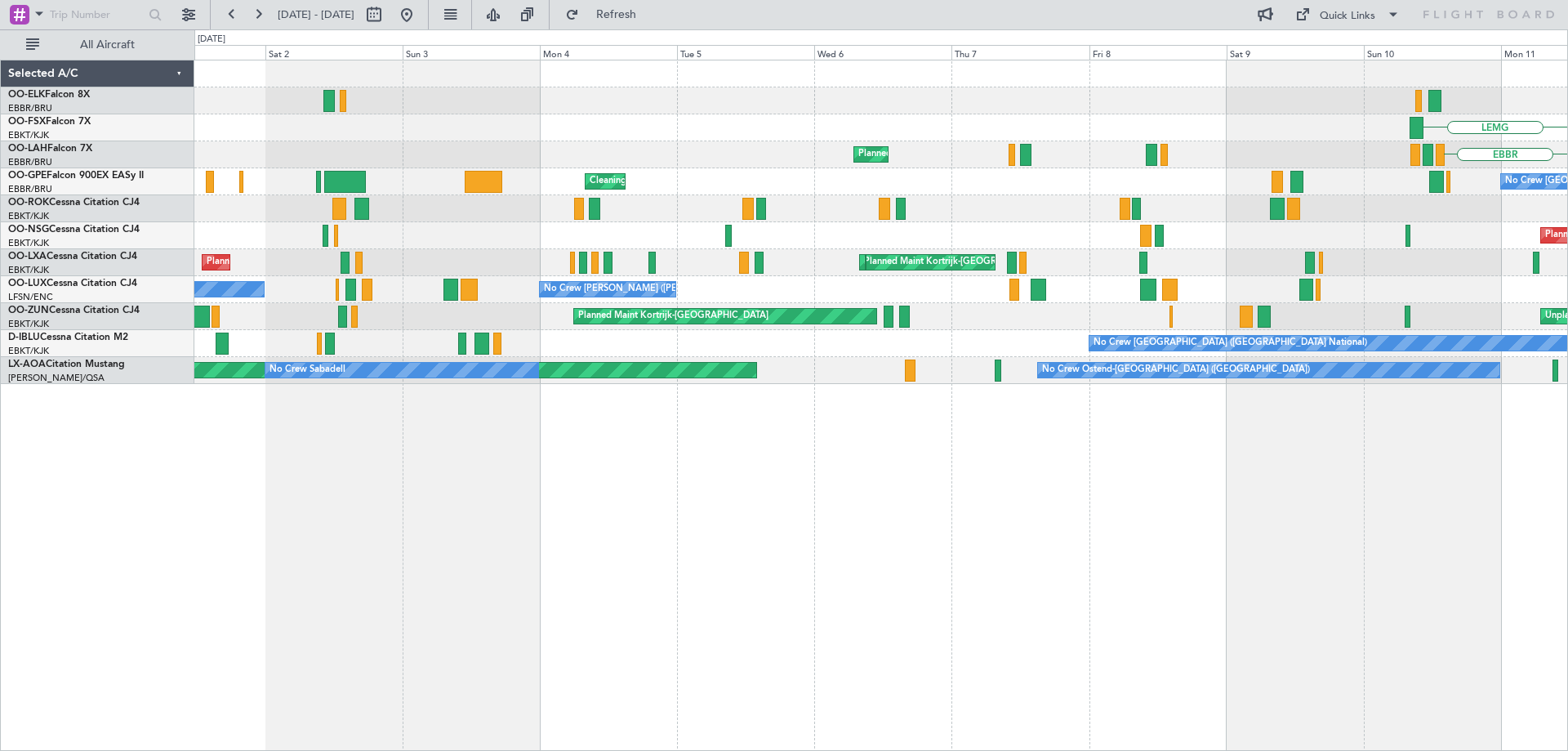
click at [1193, 332] on div "LEMG [GEOGRAPHIC_DATA] Planned Maint [GEOGRAPHIC_DATA] ([GEOGRAPHIC_DATA]) No C…" at bounding box center [881, 222] width 1373 height 324
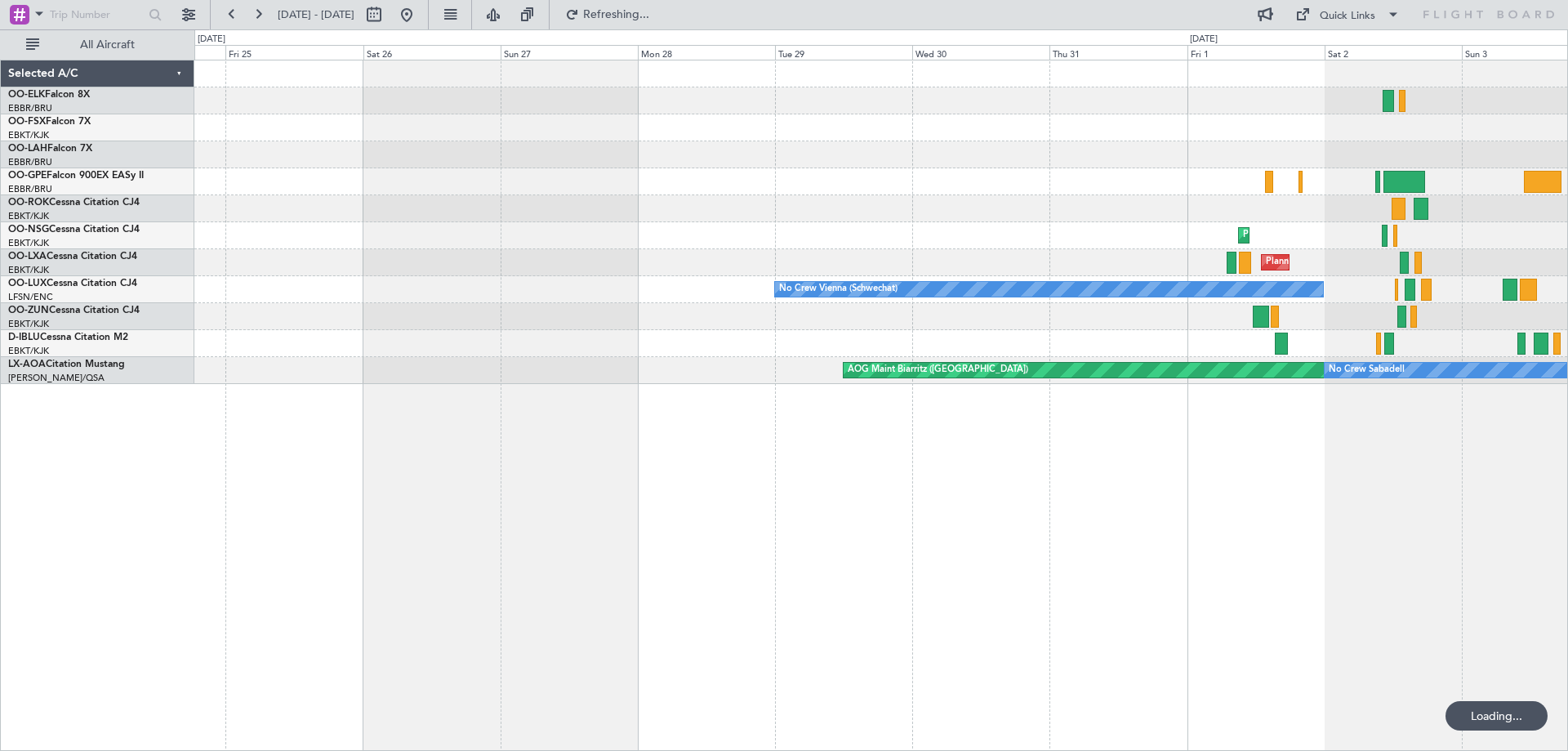
click at [935, 312] on div "Planned Maint Kortrijk-[GEOGRAPHIC_DATA]" at bounding box center [881, 316] width 1373 height 27
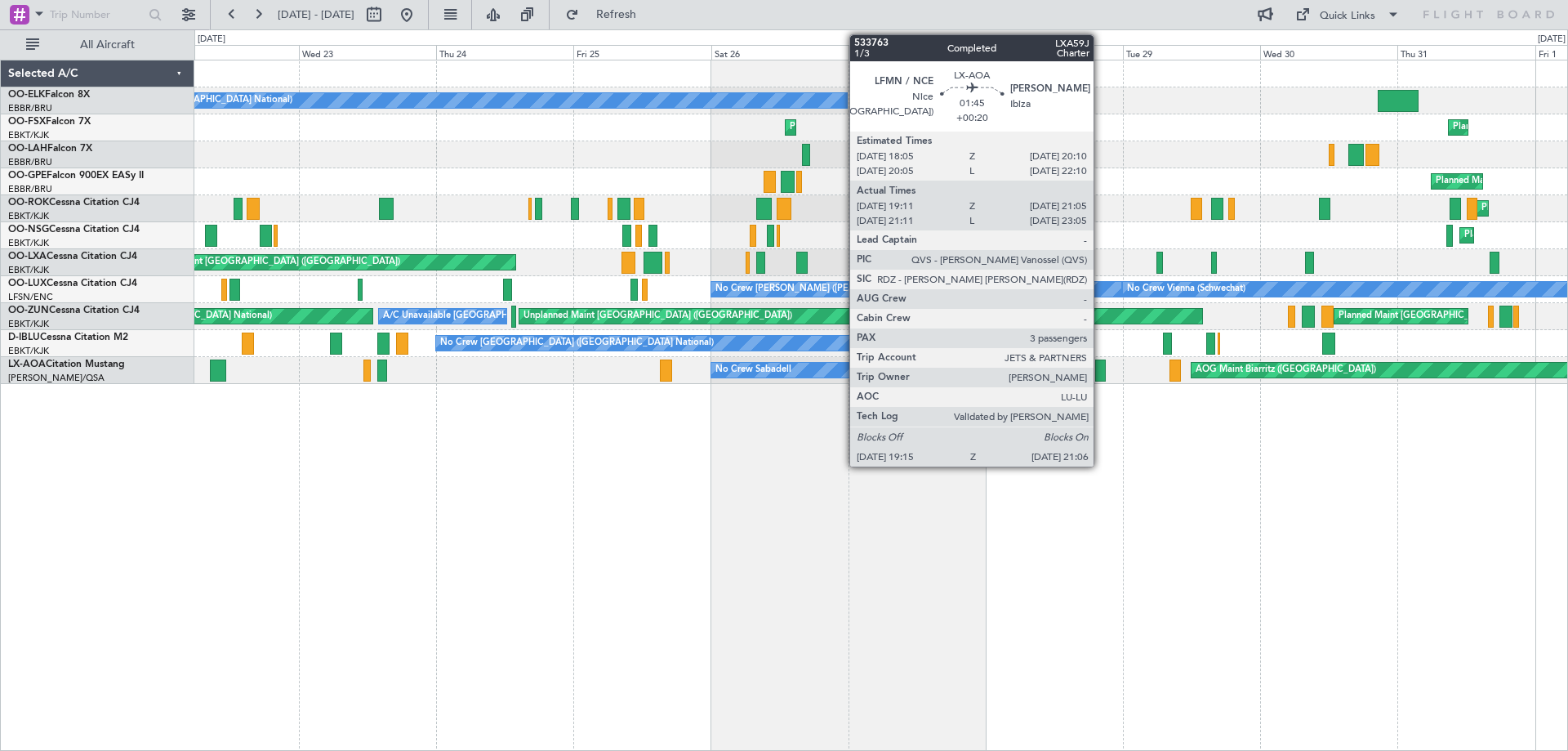
click at [1101, 361] on div at bounding box center [1100, 370] width 11 height 22
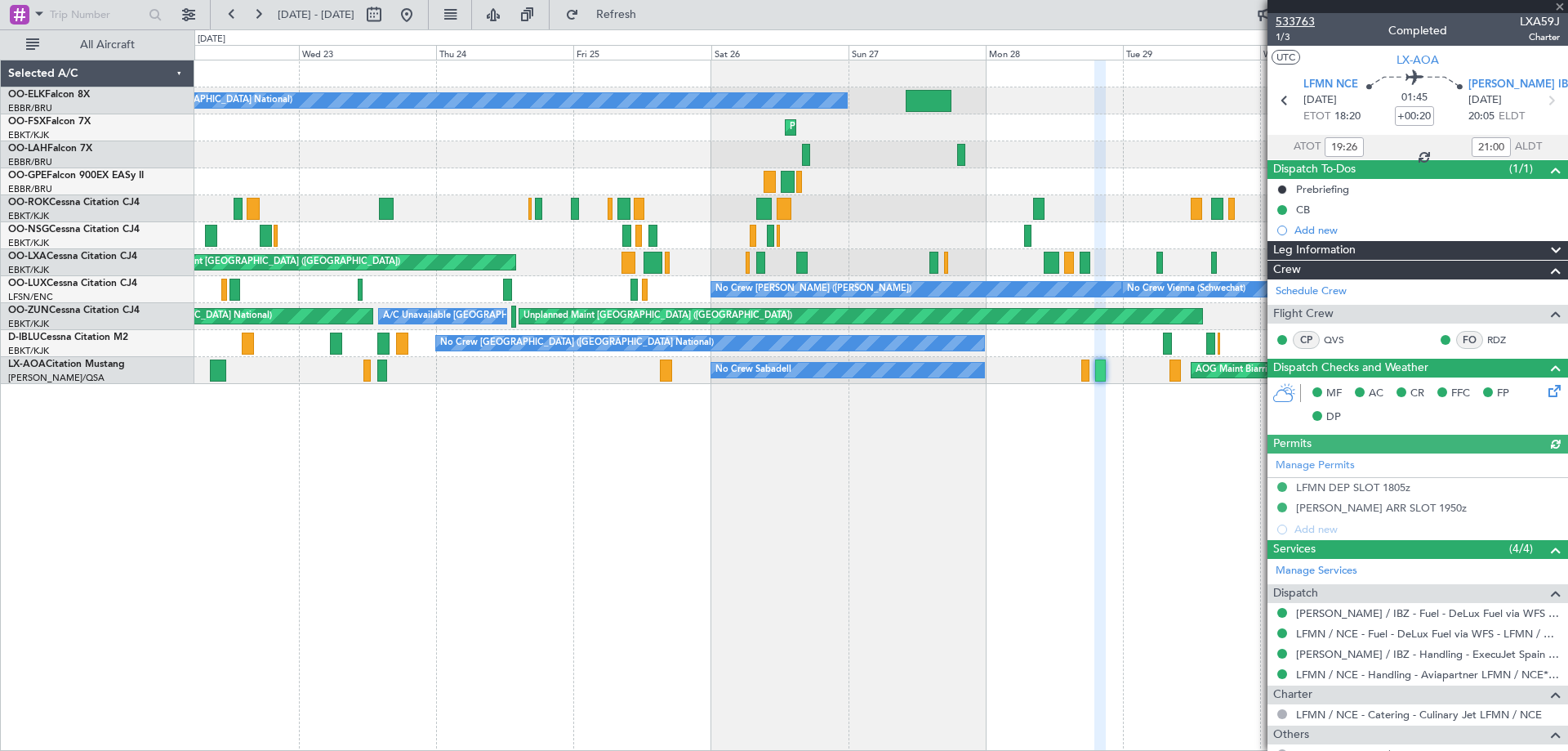
click at [1293, 22] on span "533763" at bounding box center [1295, 21] width 39 height 17
drag, startPoint x: 1561, startPoint y: 5, endPoint x: 1553, endPoint y: 5, distance: 8.0
click at [1560, 5] on span at bounding box center [1560, 7] width 16 height 15
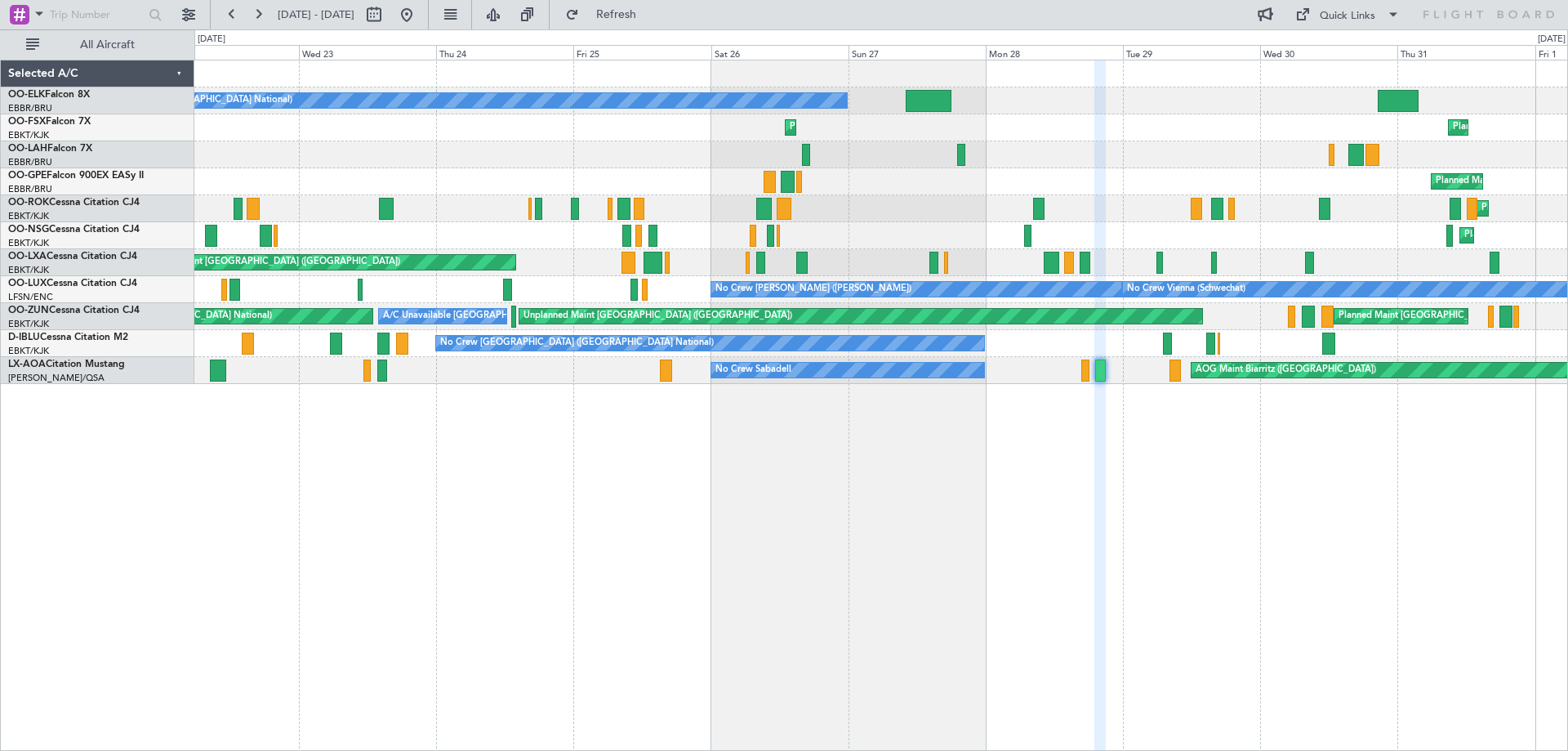
type input "0"
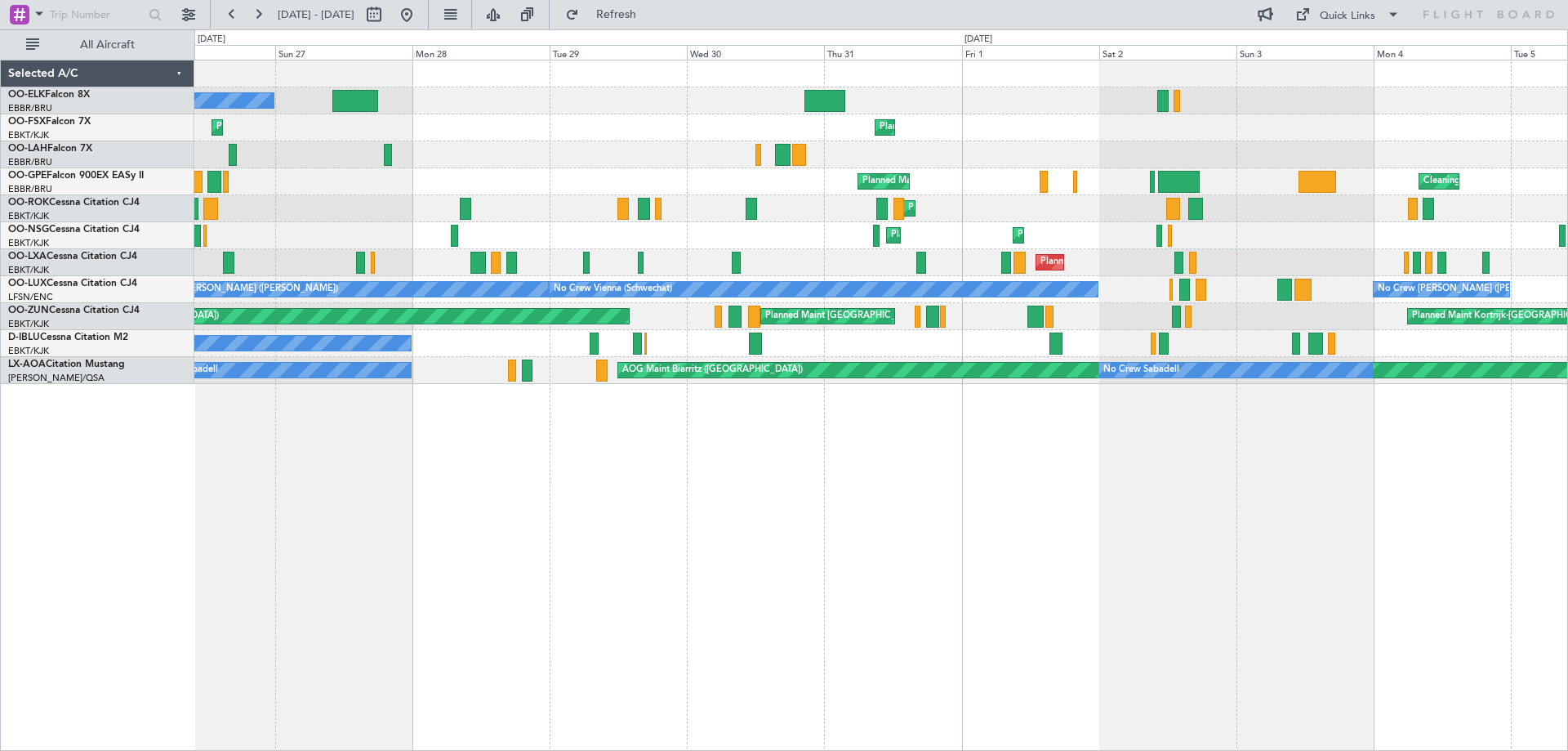
click at [564, 338] on div "Owner [GEOGRAPHIC_DATA] ([GEOGRAPHIC_DATA] National) Planned Maint [GEOGRAPHIC_…" at bounding box center [881, 222] width 1373 height 324
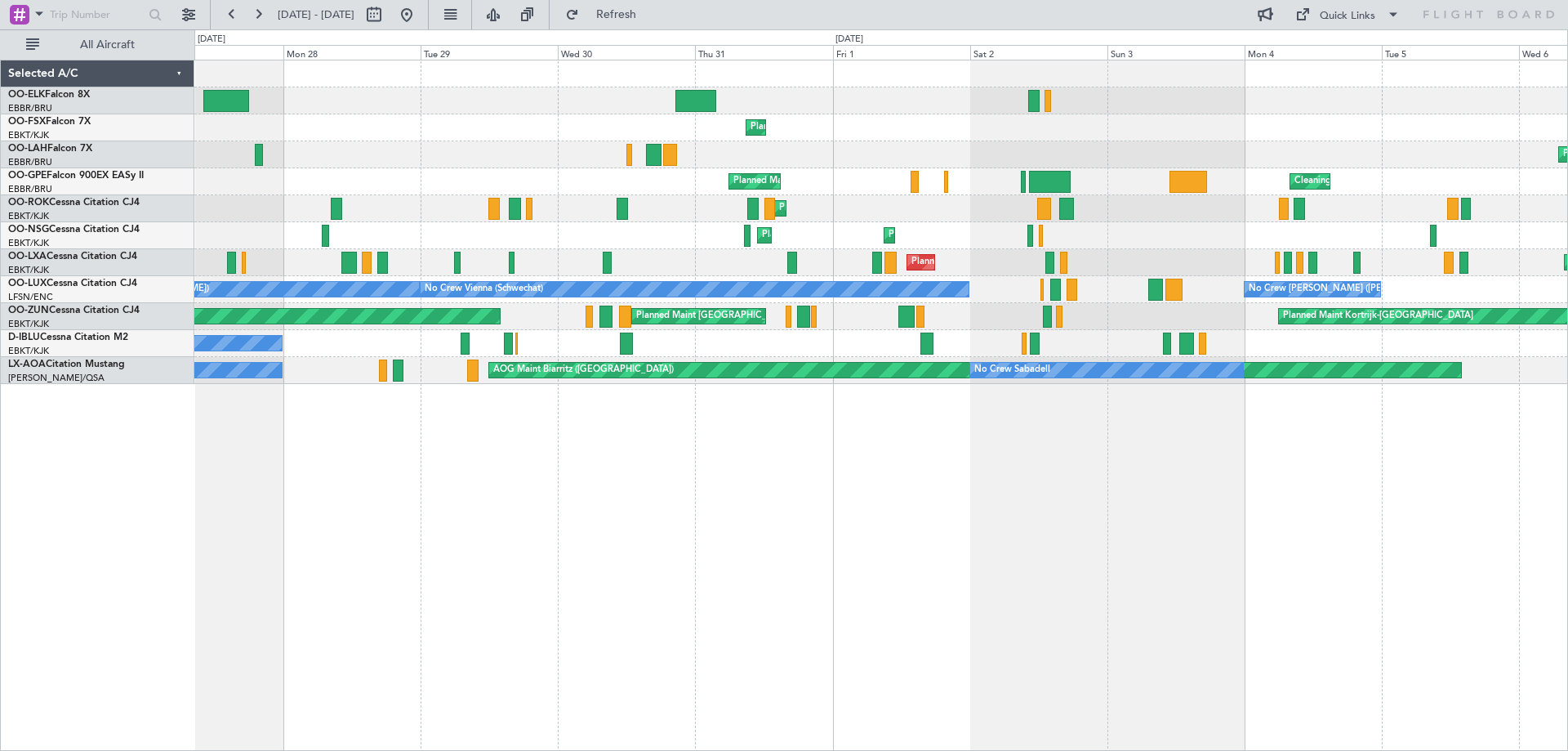
click at [598, 276] on div "Planned Maint [GEOGRAPHIC_DATA] ([GEOGRAPHIC_DATA] National) Planned Maint [GEO…" at bounding box center [881, 262] width 1373 height 27
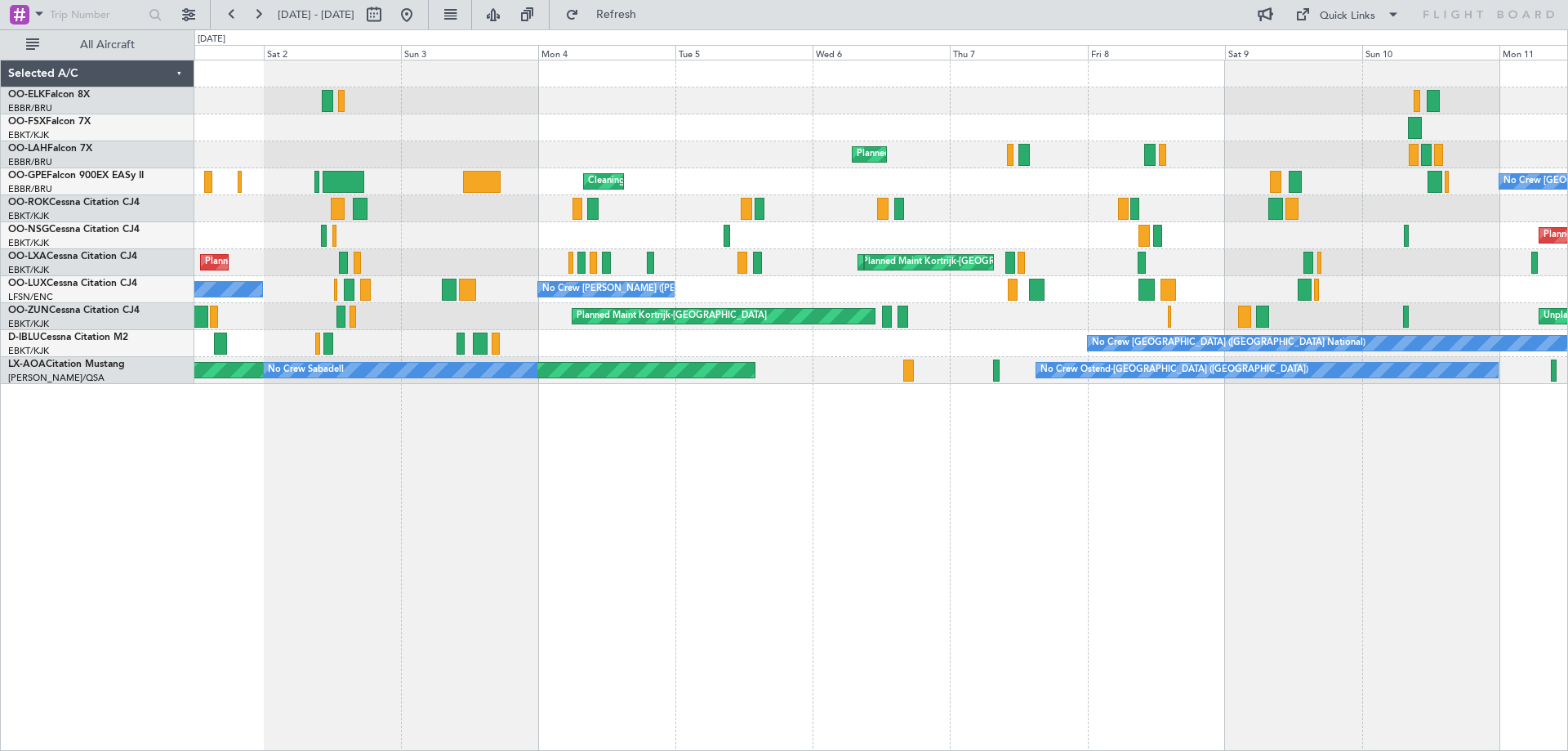
click at [509, 292] on div "Planned Maint Kortrijk-[GEOGRAPHIC_DATA] Planned Maint [GEOGRAPHIC_DATA] ([GEOG…" at bounding box center [881, 222] width 1373 height 324
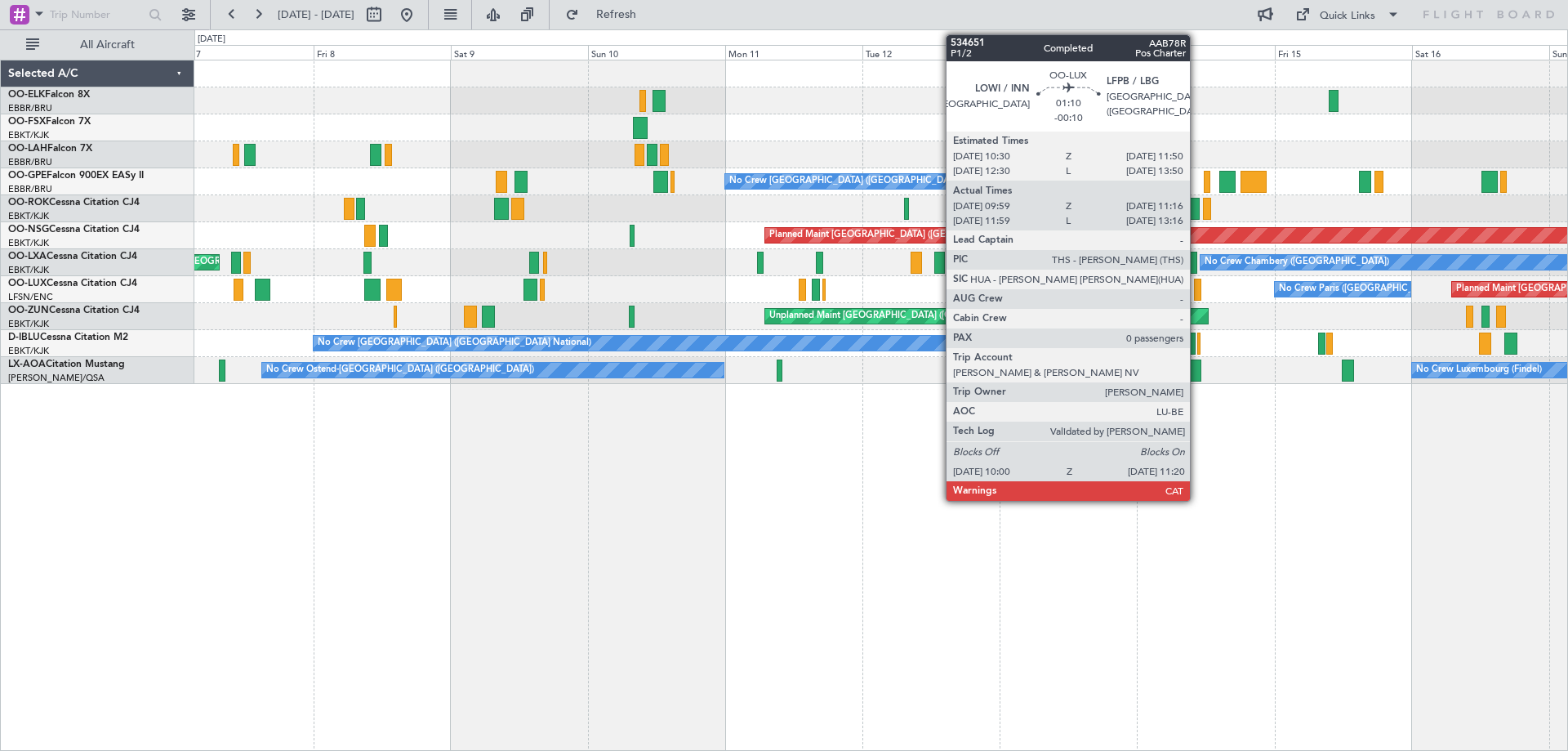
click at [451, 316] on div "Planned Maint [GEOGRAPHIC_DATA] ([GEOGRAPHIC_DATA] National) No Crew [GEOGRAPHI…" at bounding box center [881, 222] width 1373 height 324
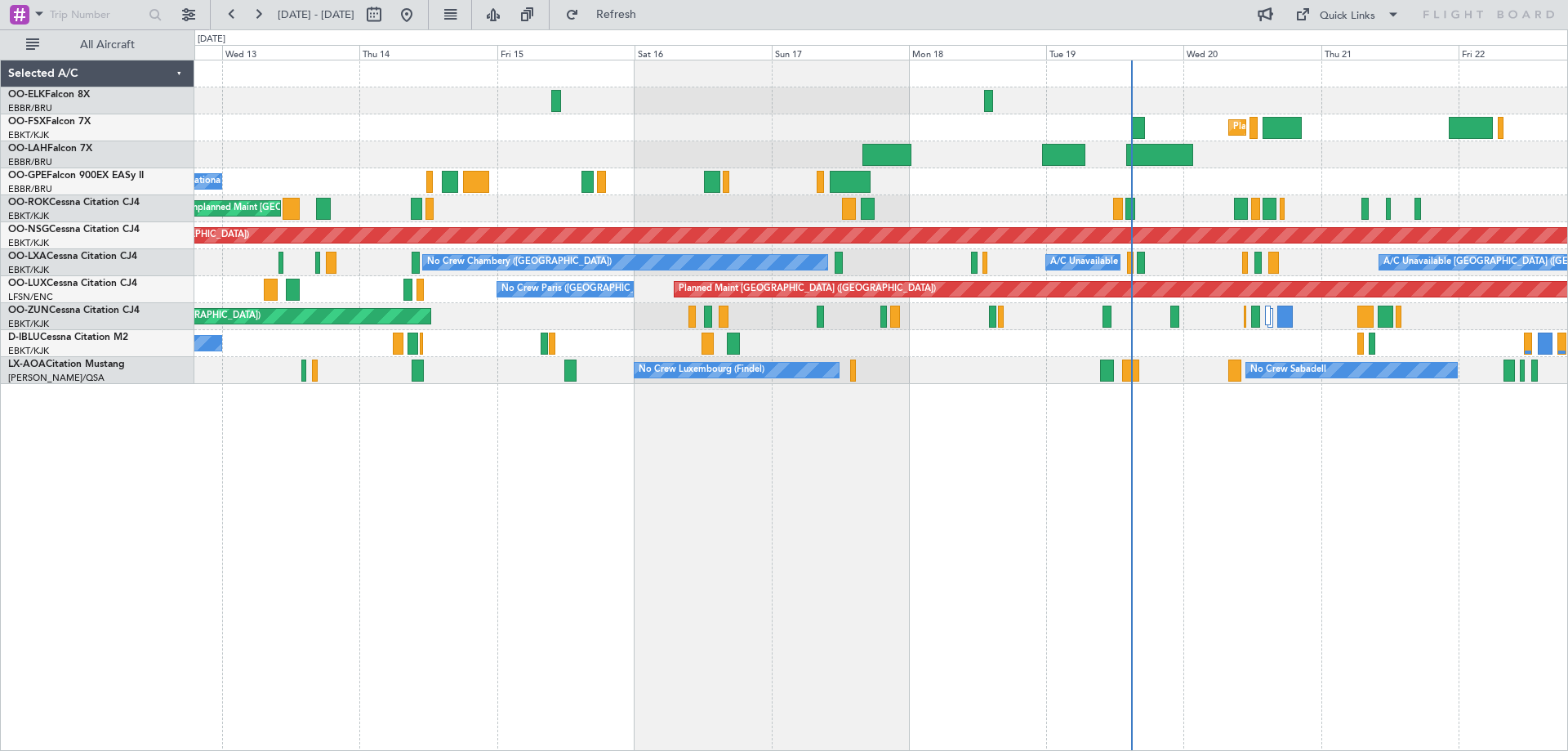
click at [530, 317] on div "Planned Maint Kortrijk-[GEOGRAPHIC_DATA] No Crew [GEOGRAPHIC_DATA] (Brussels Na…" at bounding box center [881, 222] width 1373 height 324
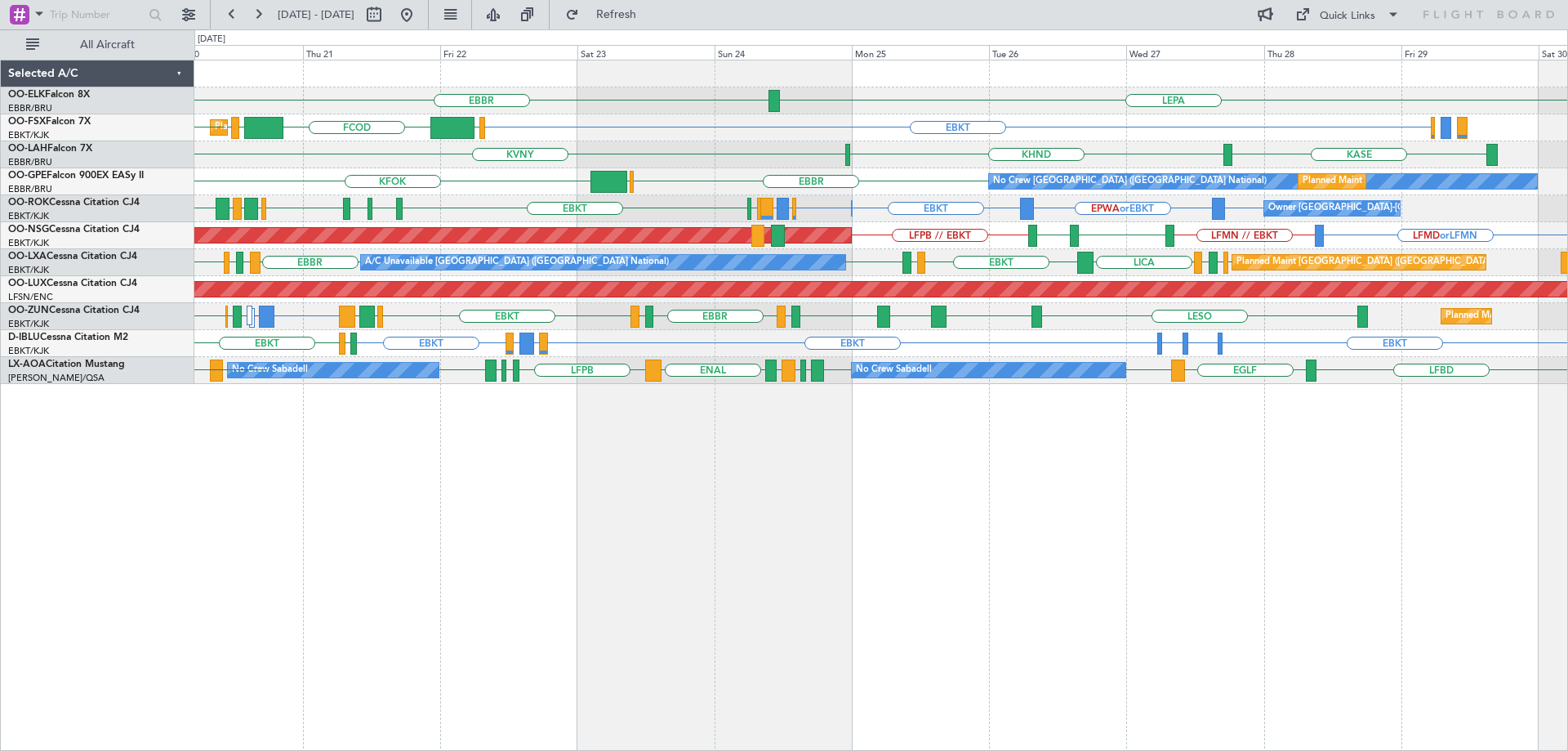
click at [1017, 308] on div "LEPA [GEOGRAPHIC_DATA] LFMN Planned Maint [GEOGRAPHIC_DATA]-[GEOGRAPHIC_DATA] E…" at bounding box center [881, 222] width 1373 height 324
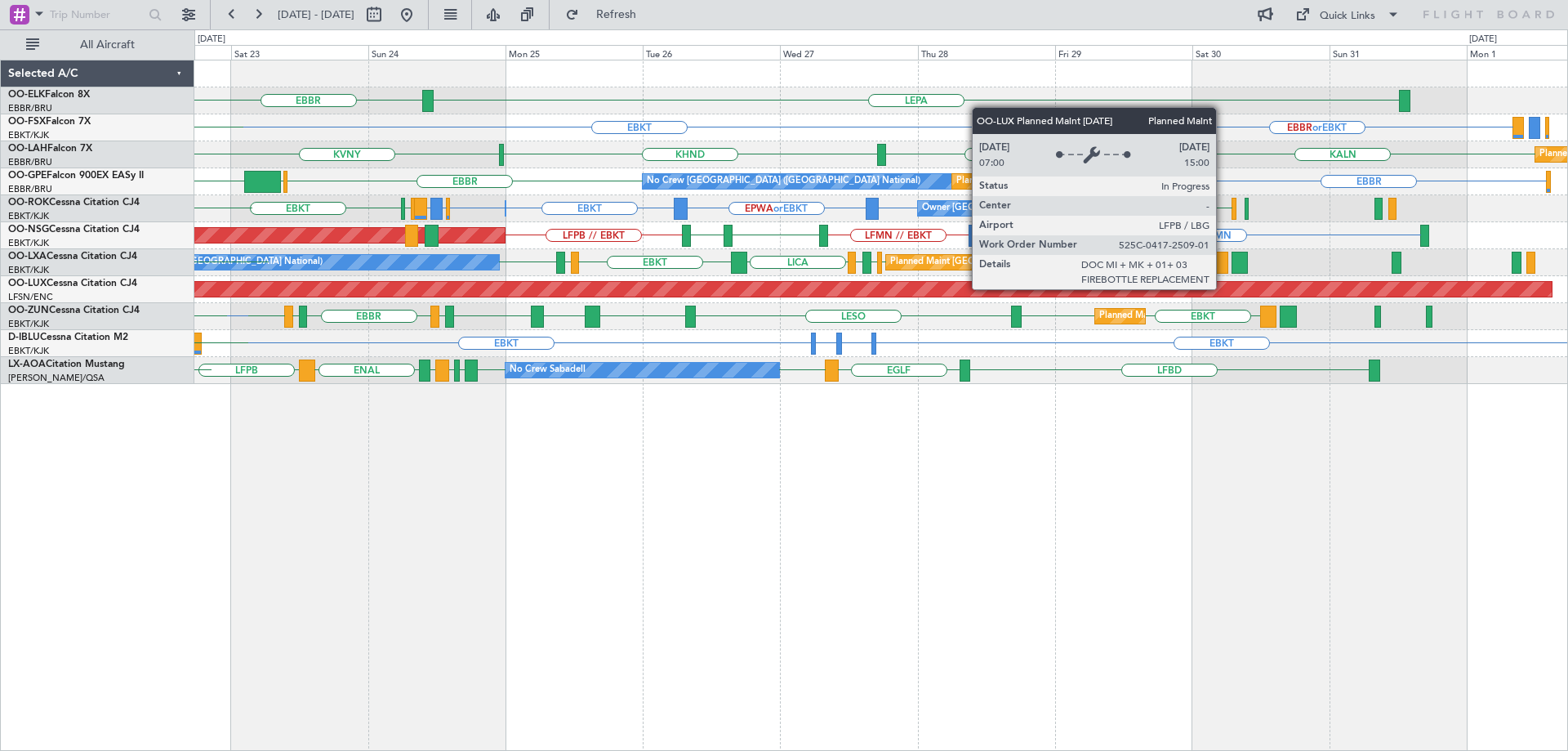
click at [692, 296] on div "Planned Maint [GEOGRAPHIC_DATA] ([GEOGRAPHIC_DATA])" at bounding box center [430, 289] width 2243 height 15
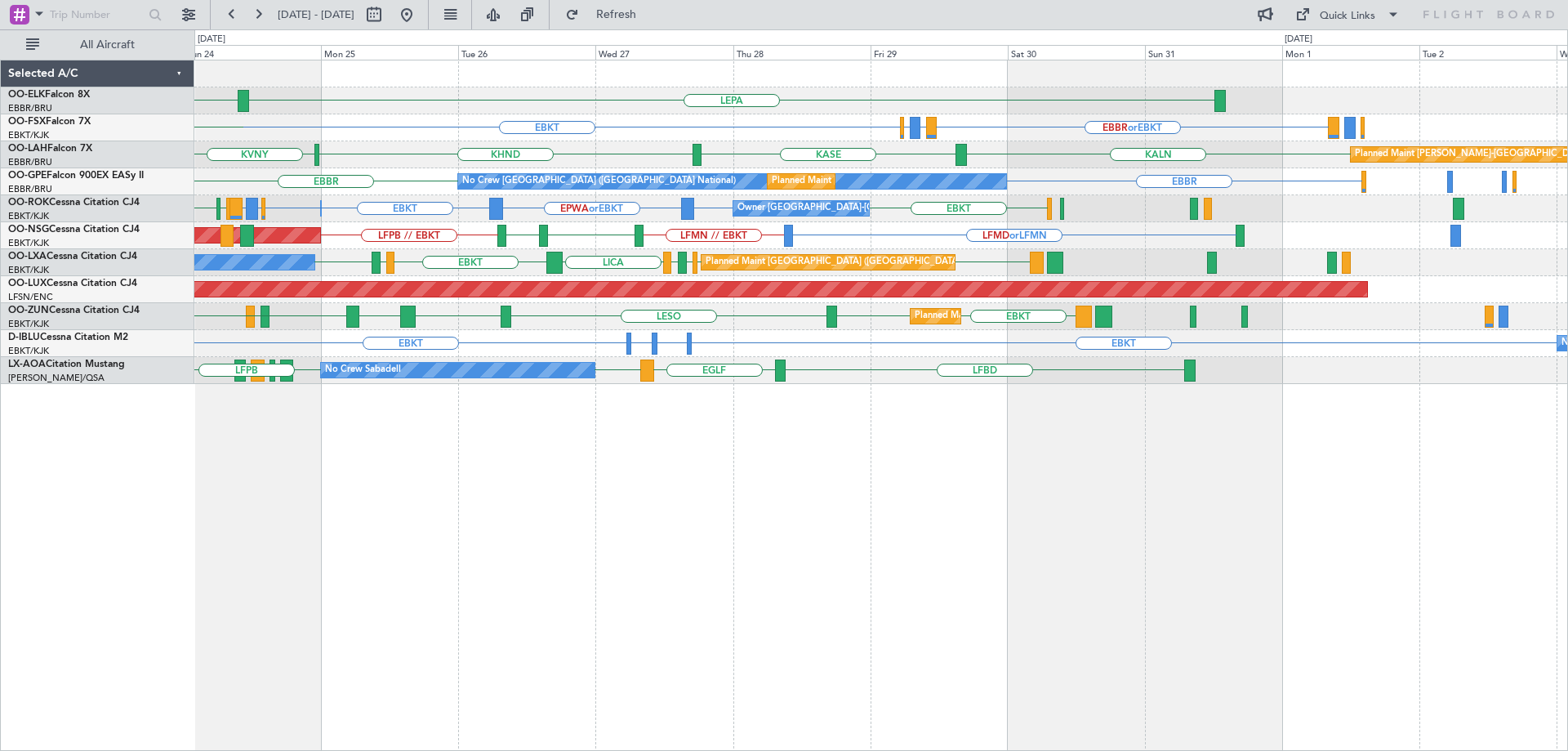
click at [832, 309] on div "LEPA [GEOGRAPHIC_DATA] EBKT EBBR or EBKT LIRZ or EBKT EBBR or EBKT EGGW FCOD KH…" at bounding box center [881, 222] width 1373 height 324
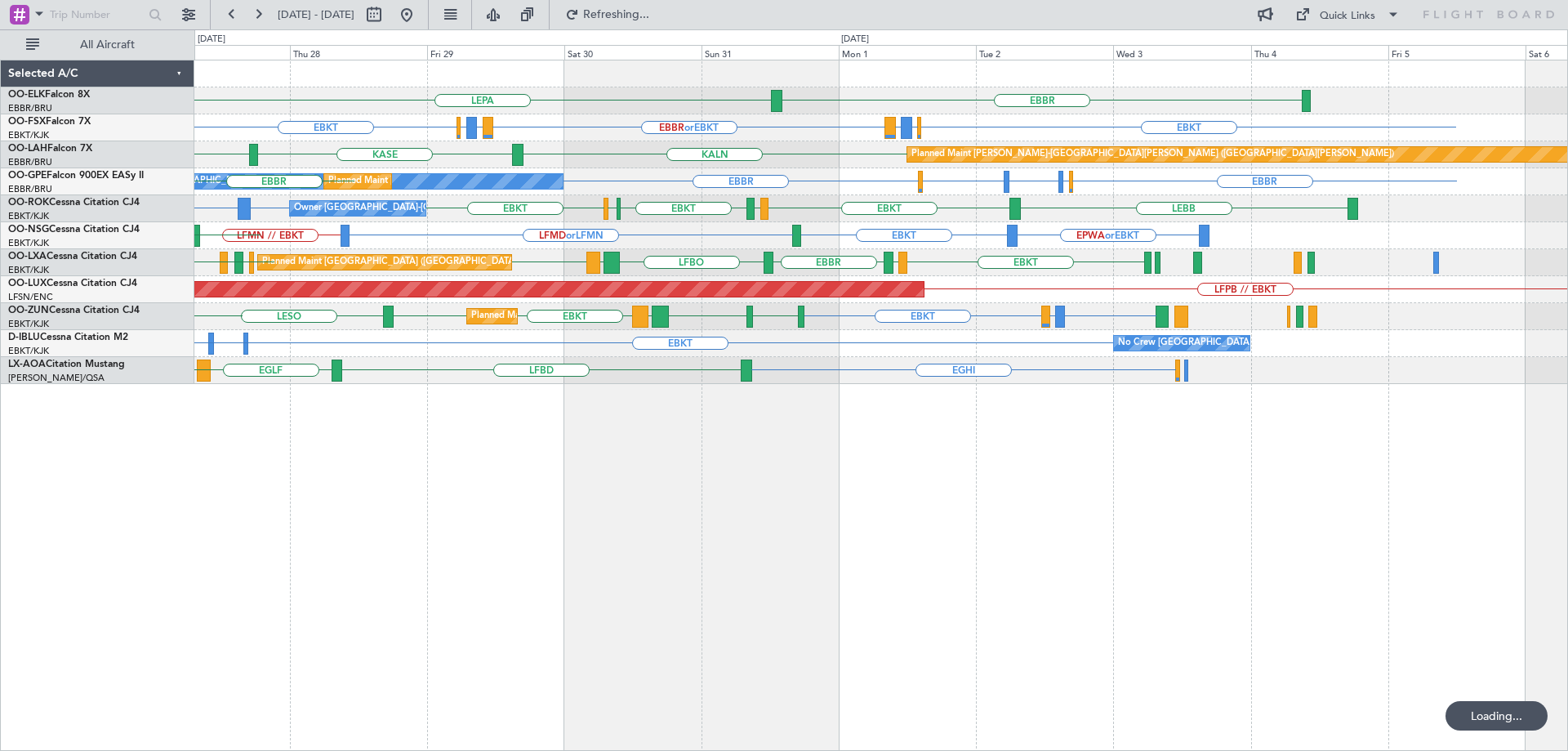
click at [833, 308] on div "LEPA [GEOGRAPHIC_DATA] Planned Maint [GEOGRAPHIC_DATA]-[GEOGRAPHIC_DATA] EBKT E…" at bounding box center [881, 222] width 1373 height 324
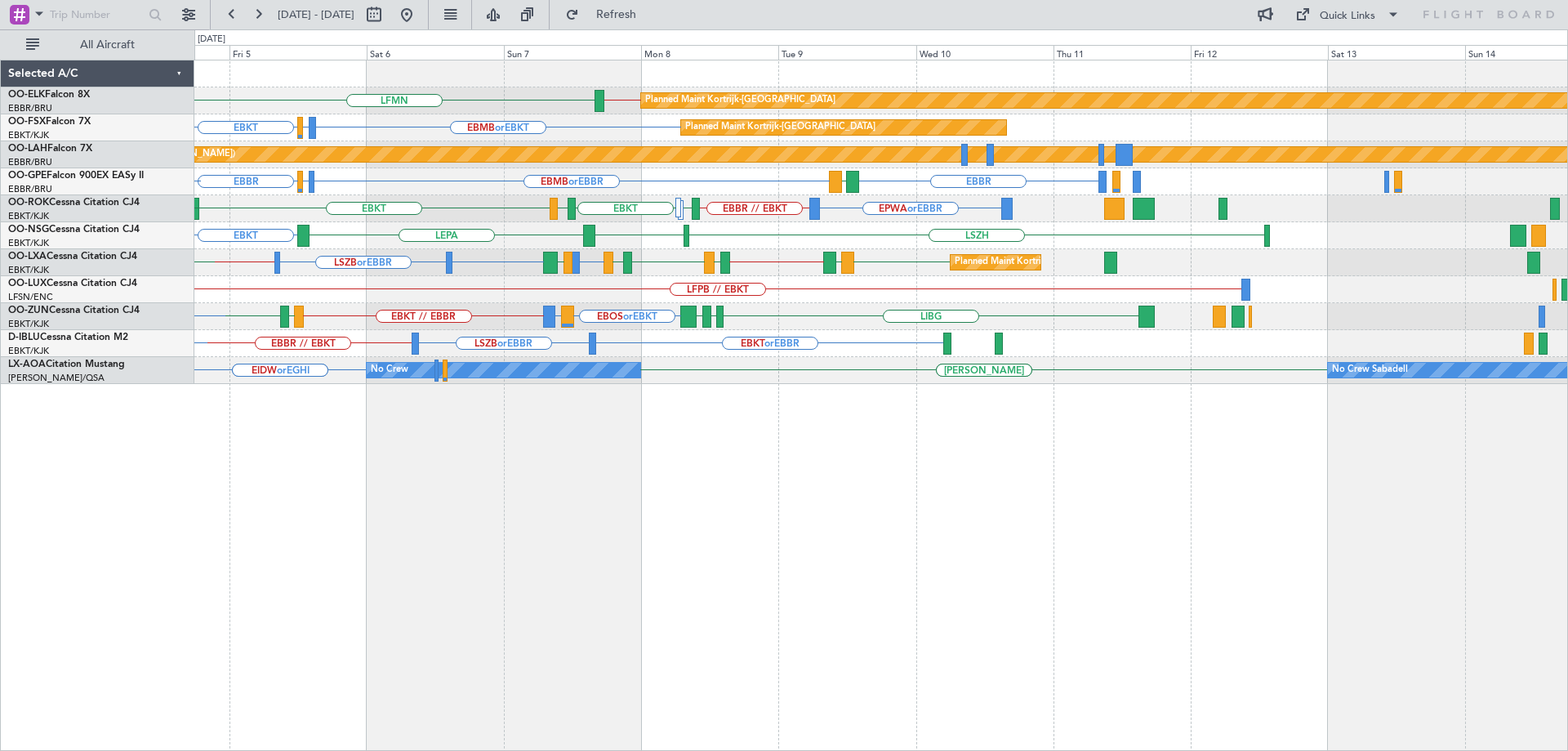
click at [590, 265] on div "Planned Maint Kortrijk-[GEOGRAPHIC_DATA] LFMN EBBR // EBKT [GEOGRAPHIC_DATA] Pl…" at bounding box center [881, 222] width 1373 height 324
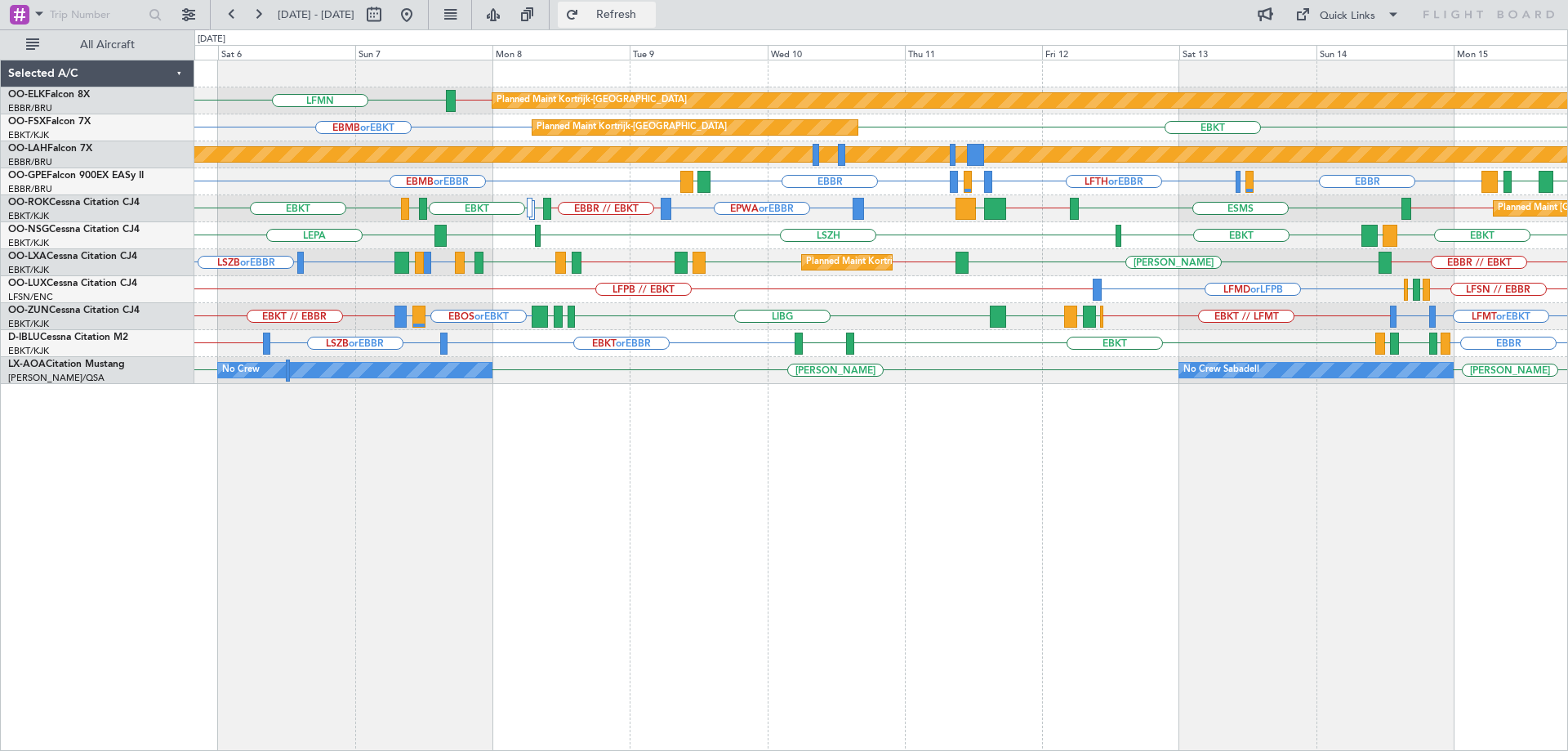
click at [651, 20] on span "Refresh" at bounding box center [616, 14] width 68 height 12
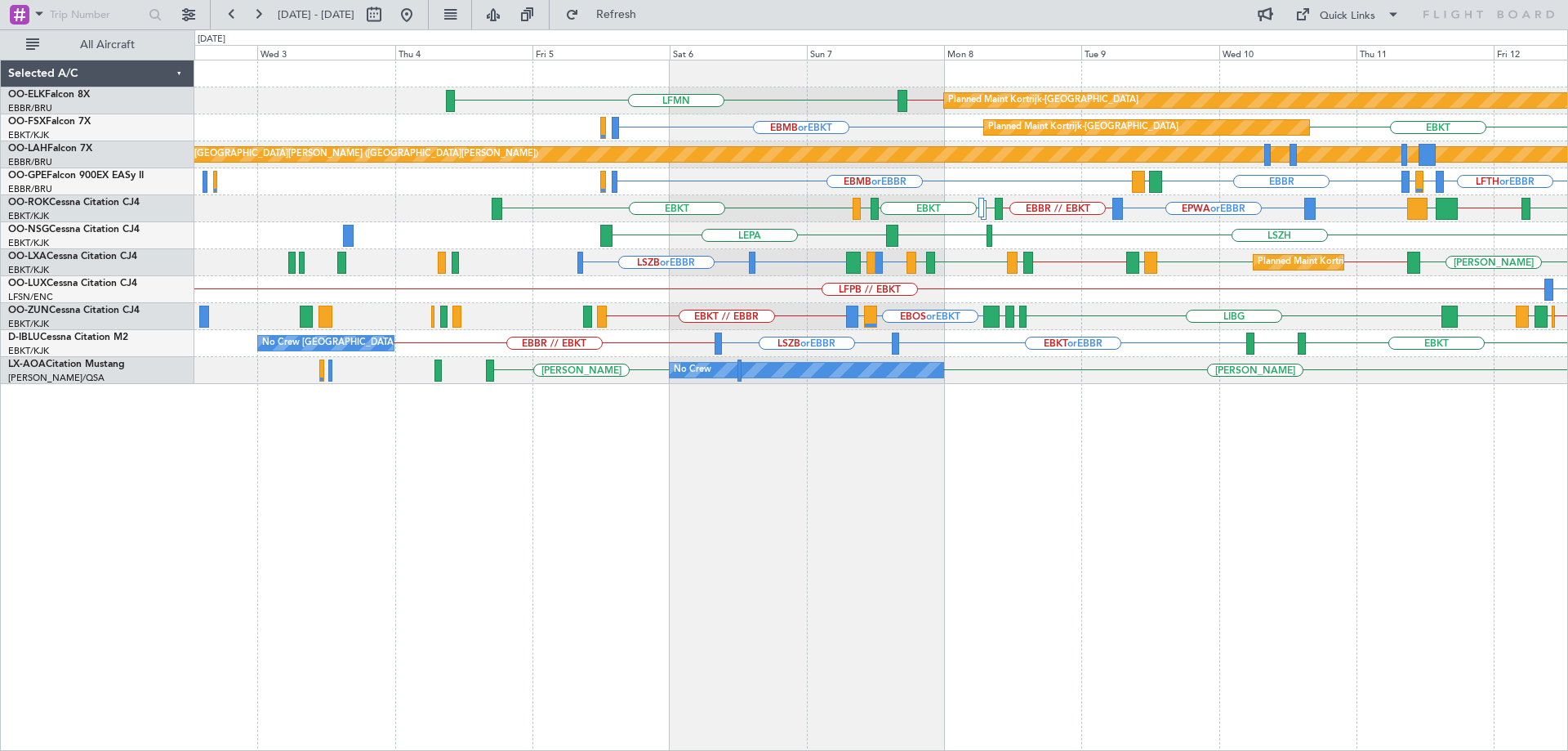
click at [1020, 268] on div "LFMN or LIML EBKT or EBBR LSZB or EBBR [PERSON_NAME] EBKT // EBBR EBKT [PERSON_…" at bounding box center [881, 262] width 1373 height 27
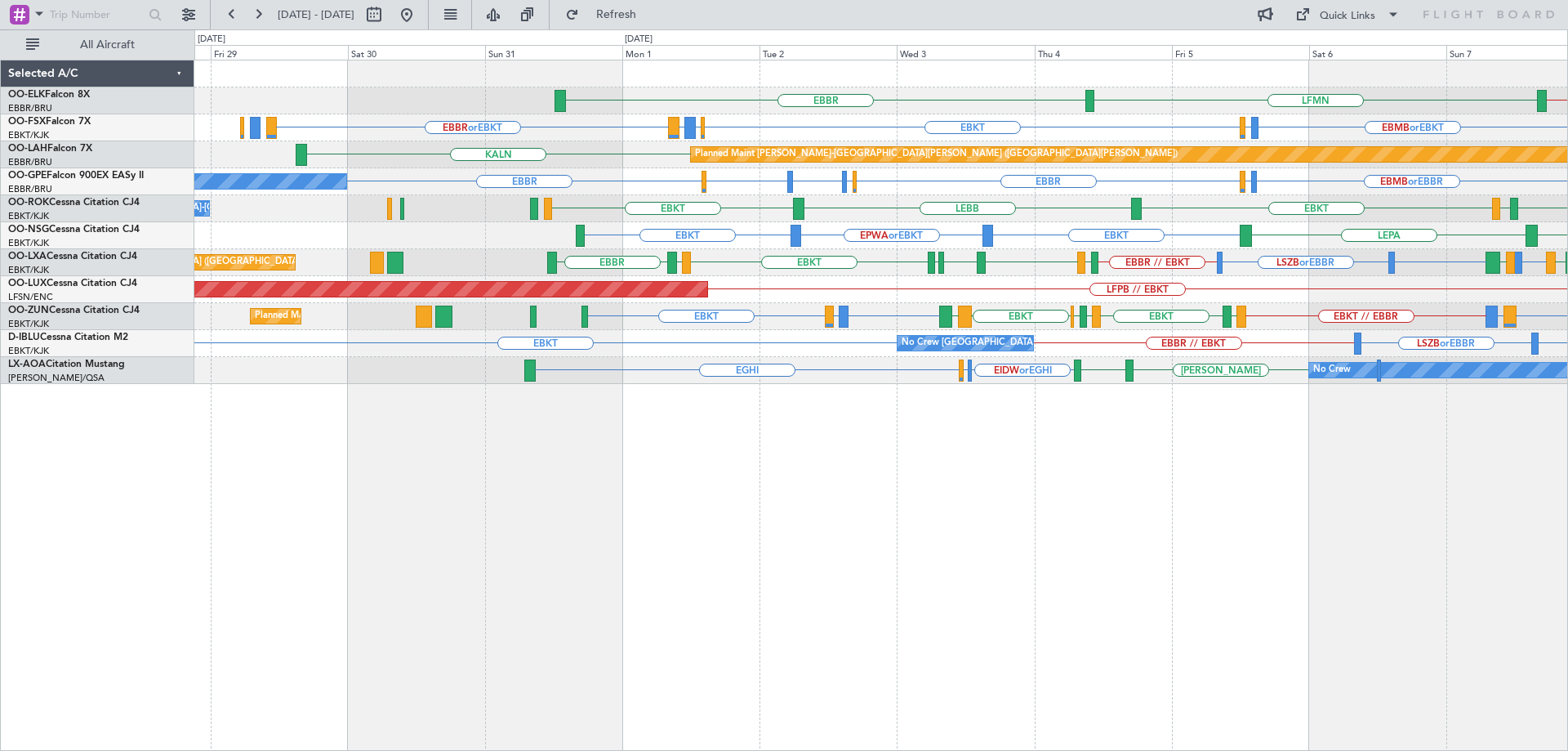
click at [742, 357] on div "LFMN [GEOGRAPHIC_DATA] EBBR // EBKT Planned Maint [GEOGRAPHIC_DATA]-[GEOGRAPHIC…" at bounding box center [881, 222] width 1373 height 324
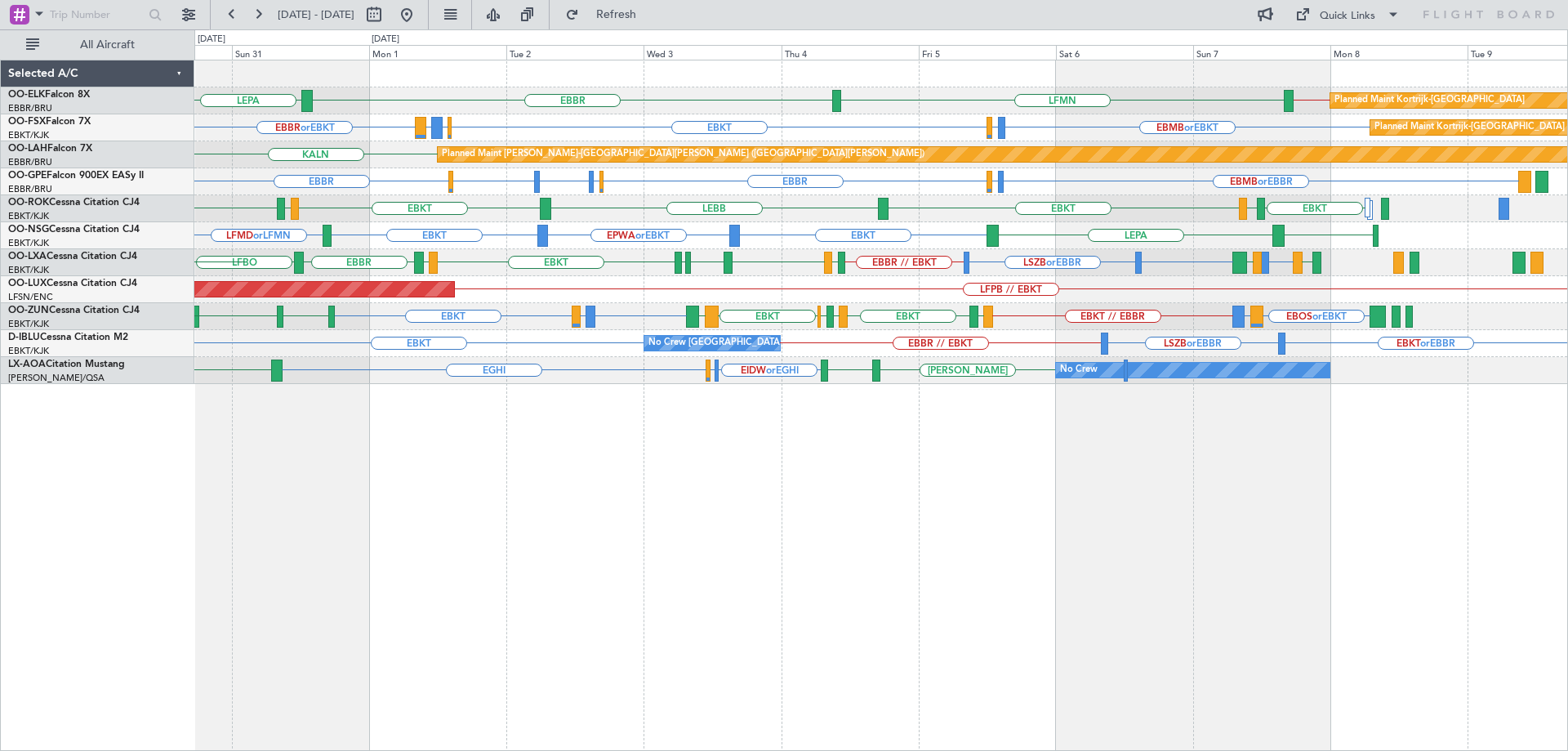
click at [1106, 302] on div "Planned Maint [GEOGRAPHIC_DATA] ([GEOGRAPHIC_DATA]) LFPB // EBKT" at bounding box center [881, 290] width 1373 height 27
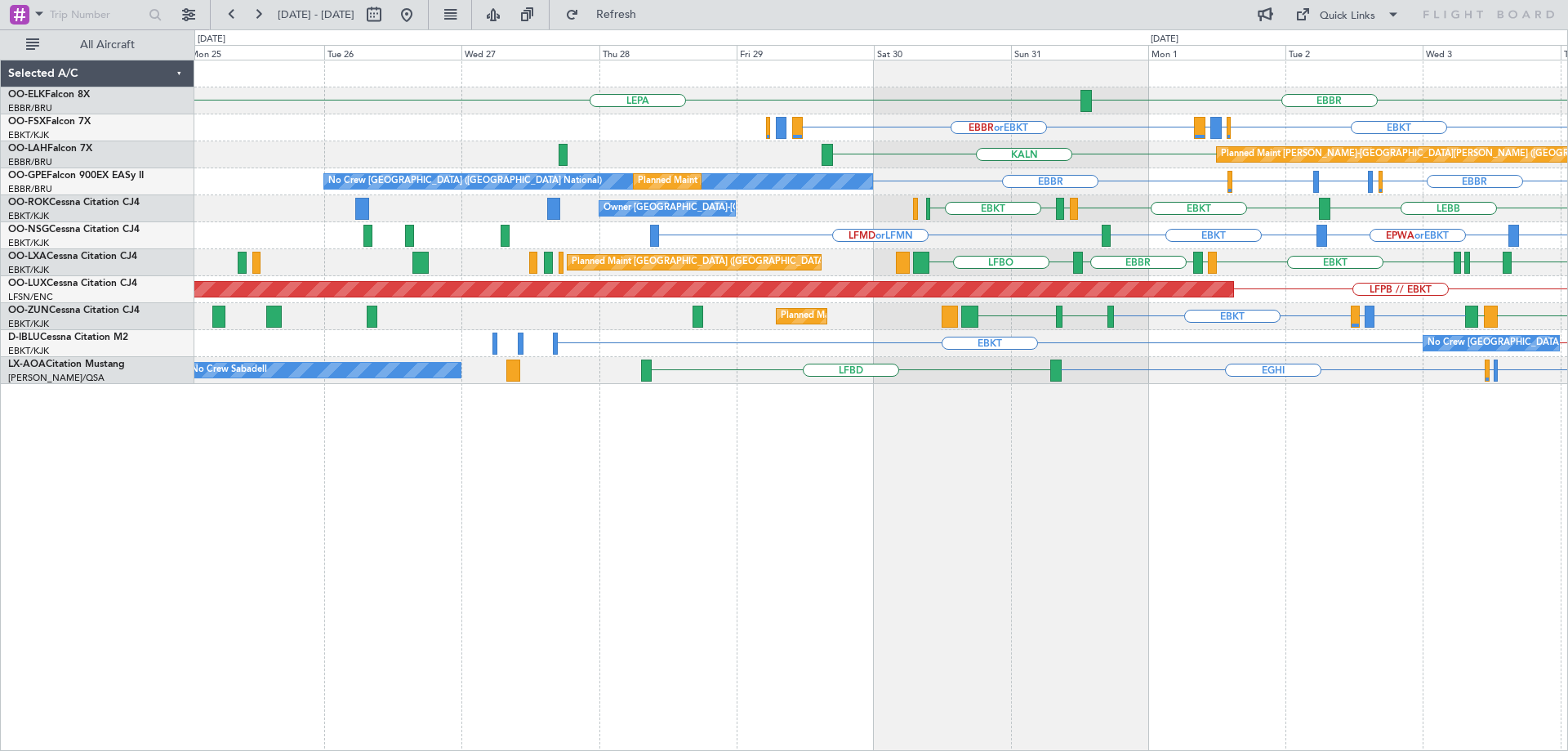
click at [1229, 286] on div "LEPA [GEOGRAPHIC_DATA] LFMN EBBR or EBKT EBKT EBBR or EBKT LIRZ or EBKT LSZH or…" at bounding box center [881, 222] width 1373 height 324
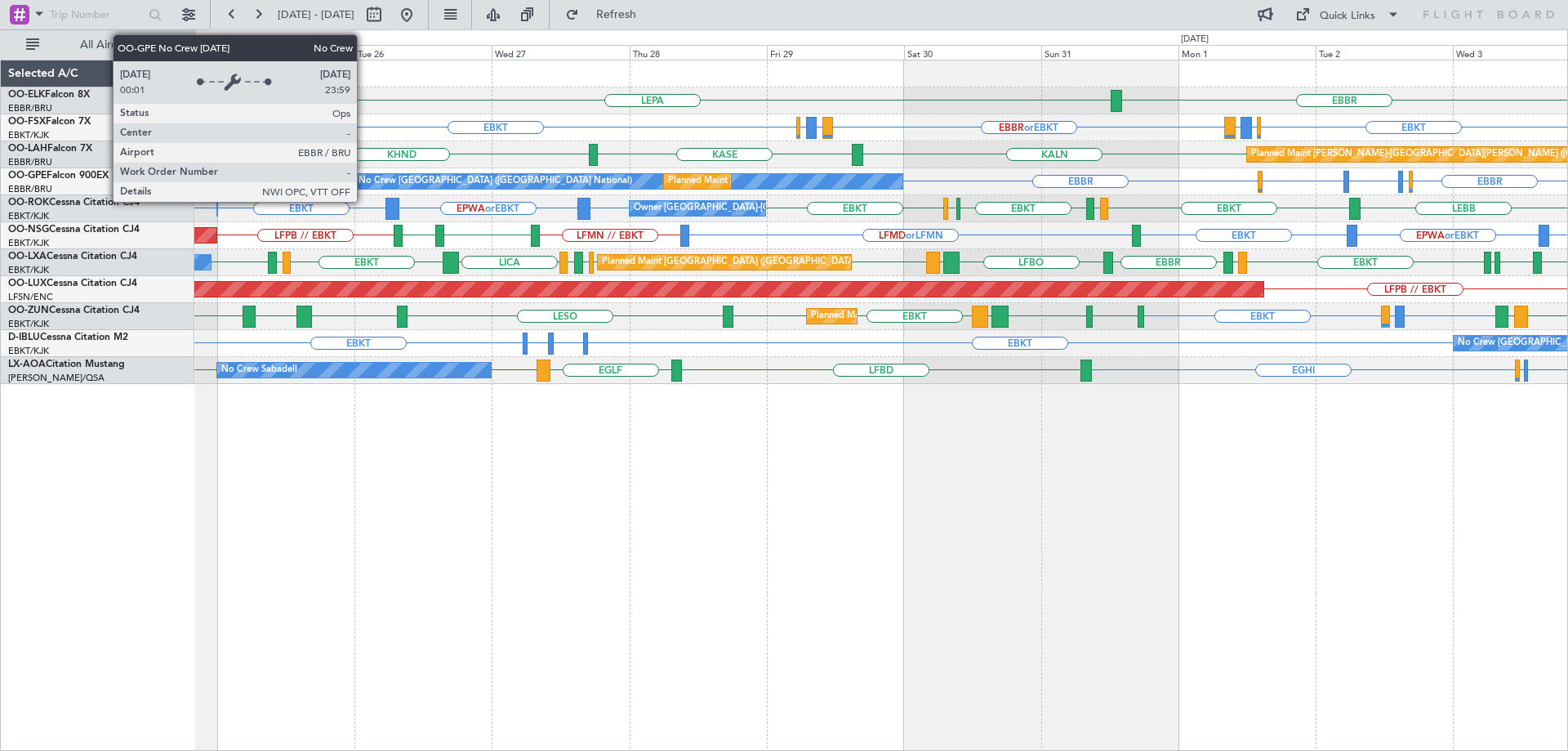
click at [516, 183] on div "No Crew [GEOGRAPHIC_DATA] ([GEOGRAPHIC_DATA] National)" at bounding box center [495, 181] width 274 height 25
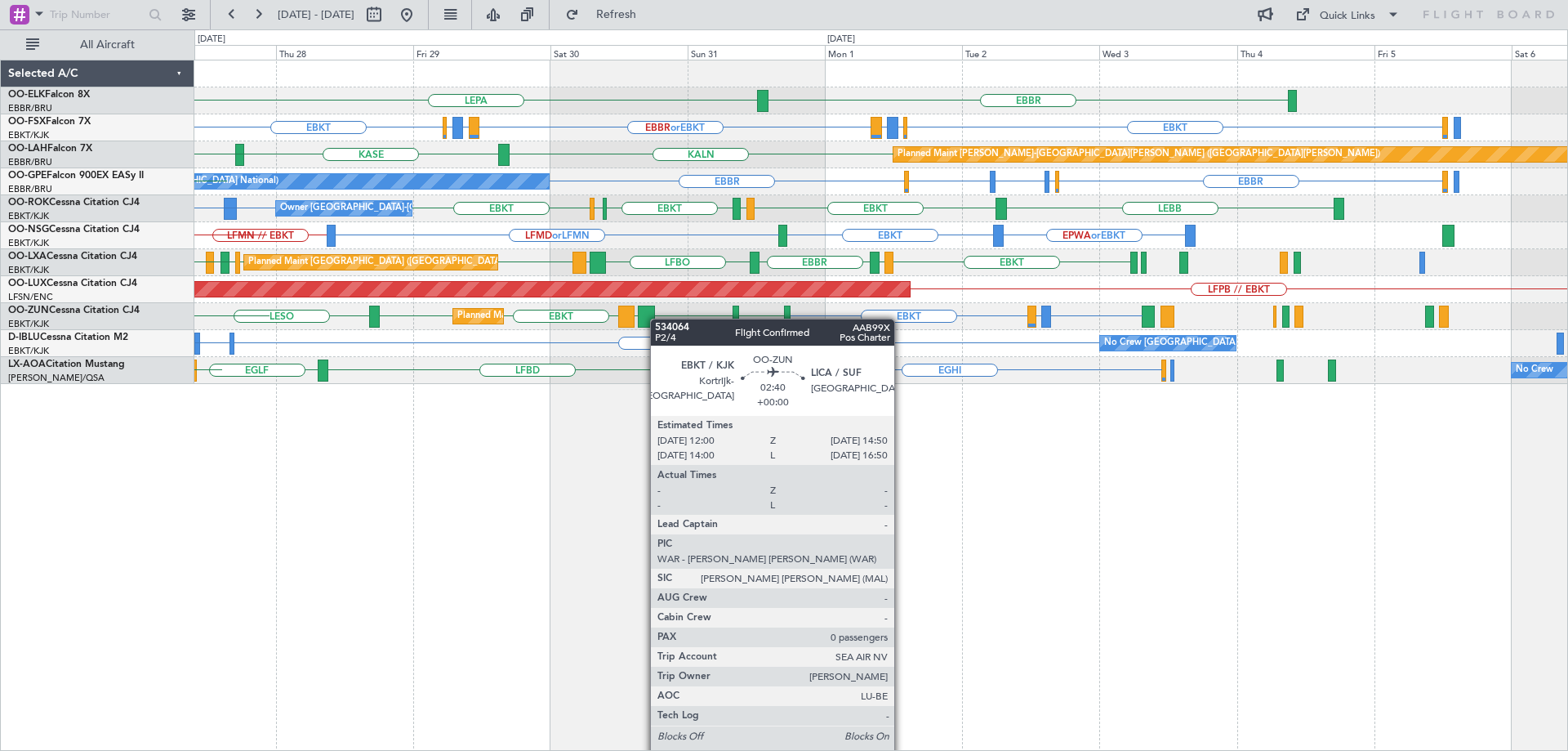
click at [601, 319] on div "LEPA [GEOGRAPHIC_DATA] Planned Maint [GEOGRAPHIC_DATA]-[GEOGRAPHIC_DATA] EBBR o…" at bounding box center [881, 222] width 1373 height 324
